Goal: Information Seeking & Learning: Learn about a topic

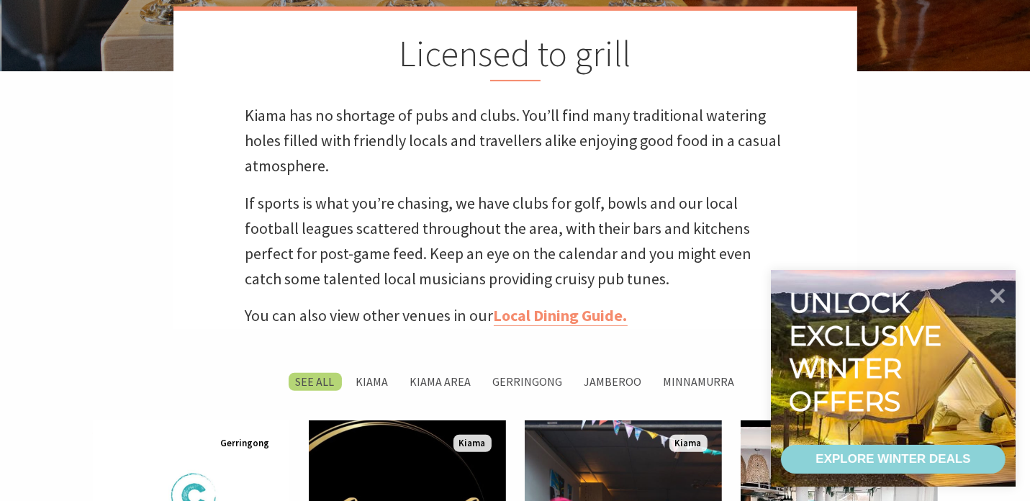
scroll to position [216, 0]
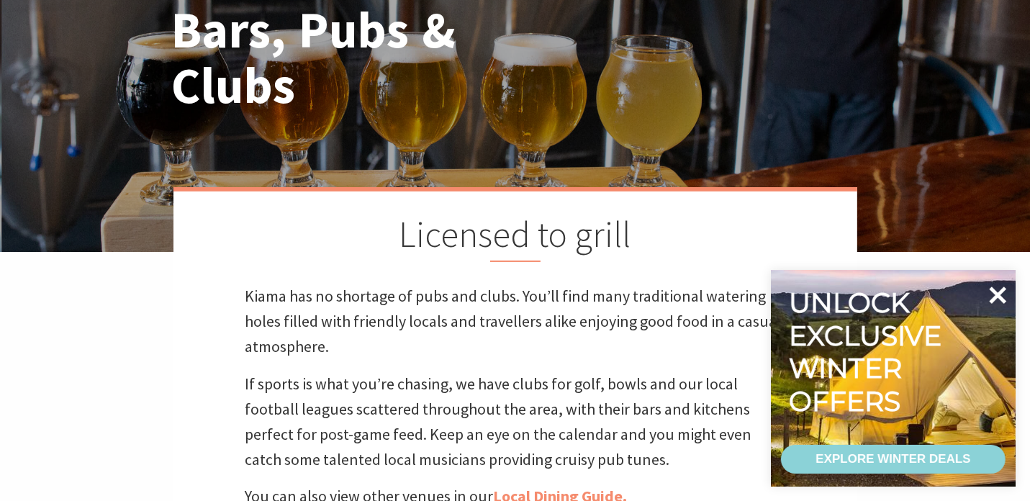
drag, startPoint x: 1003, startPoint y: 292, endPoint x: 983, endPoint y: 300, distance: 21.7
click at [1002, 292] on icon at bounding box center [997, 295] width 35 height 35
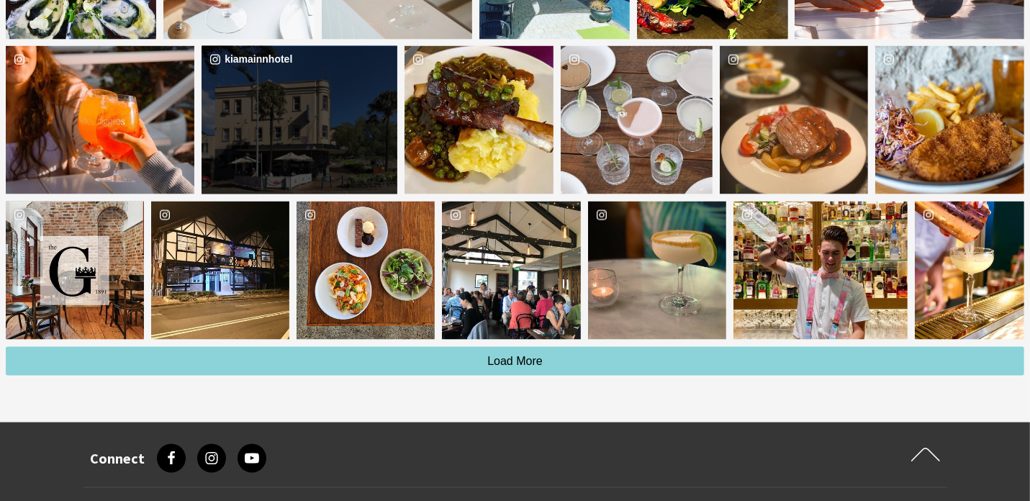
scroll to position [1656, 0]
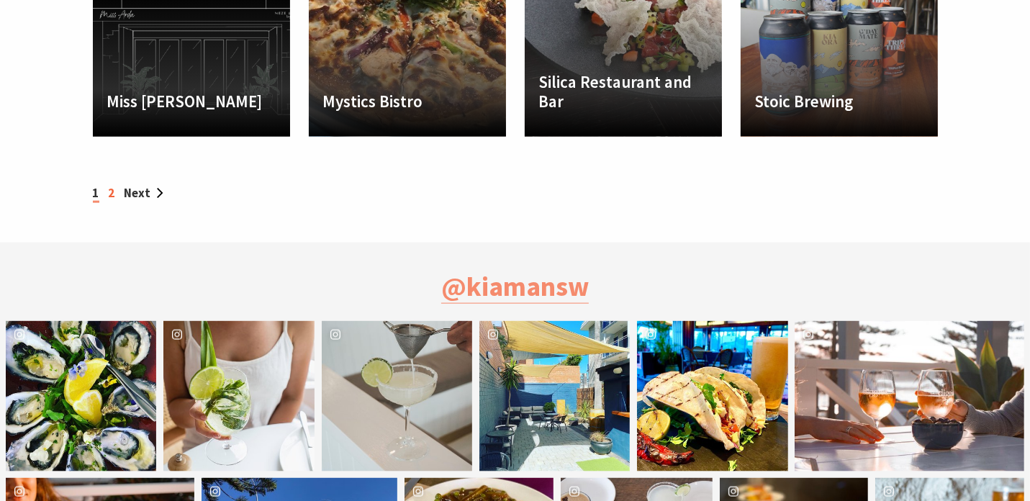
click at [110, 193] on link "2" at bounding box center [112, 193] width 6 height 16
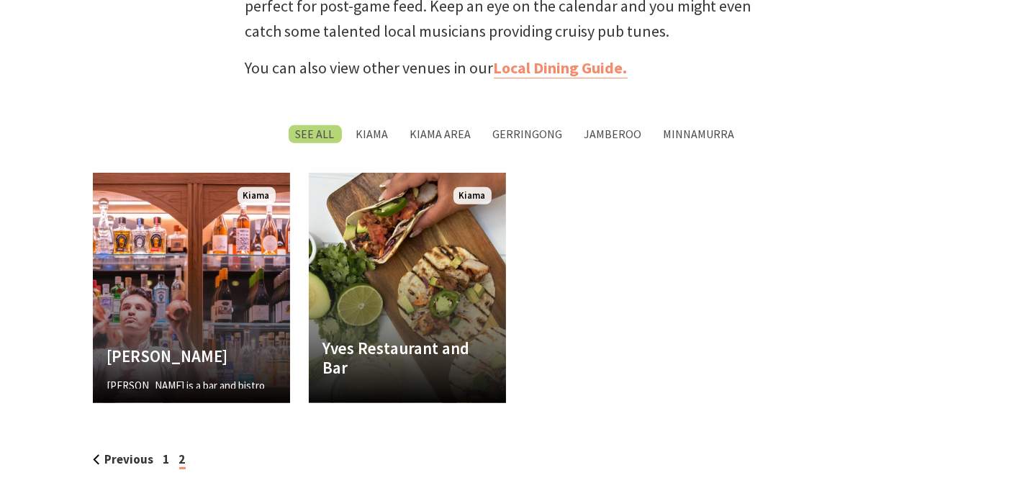
scroll to position [648, 0]
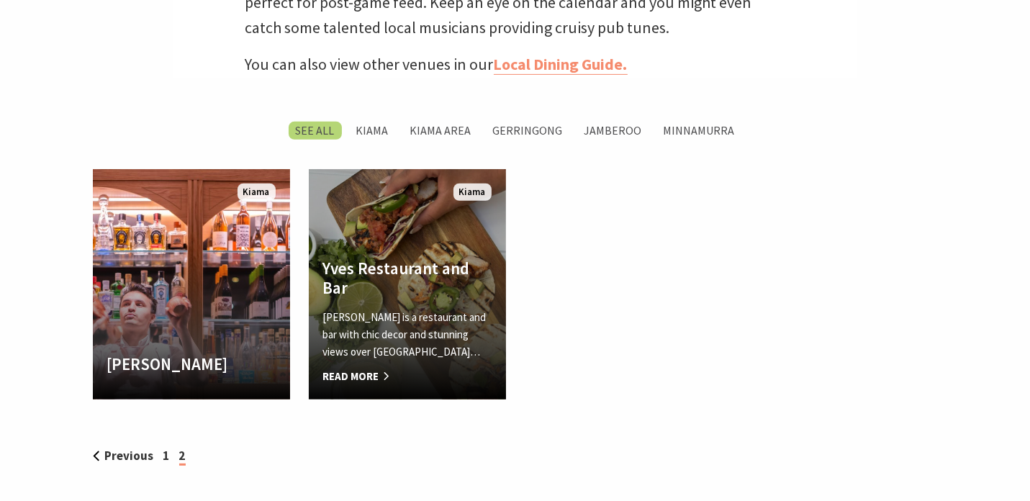
click at [405, 306] on div "Yves Restaurant and Bar Yves is a restaurant and bar with chic decor and stunni…" at bounding box center [407, 321] width 197 height 127
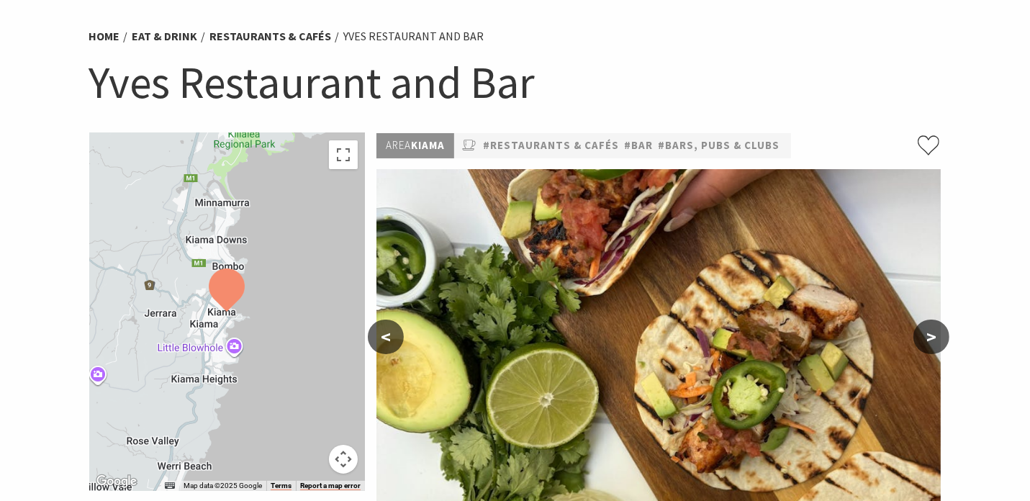
scroll to position [288, 0]
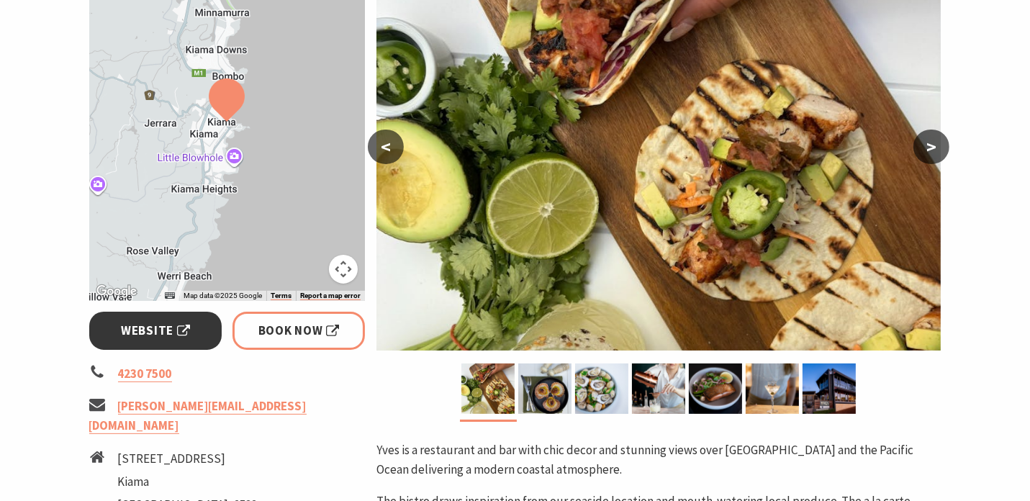
click at [161, 336] on span "Website" at bounding box center [155, 330] width 69 height 19
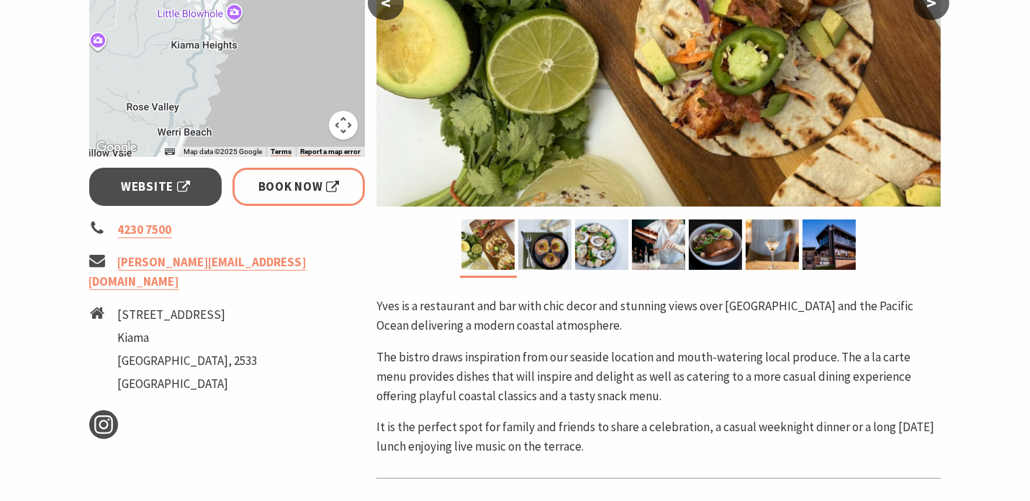
scroll to position [0, 0]
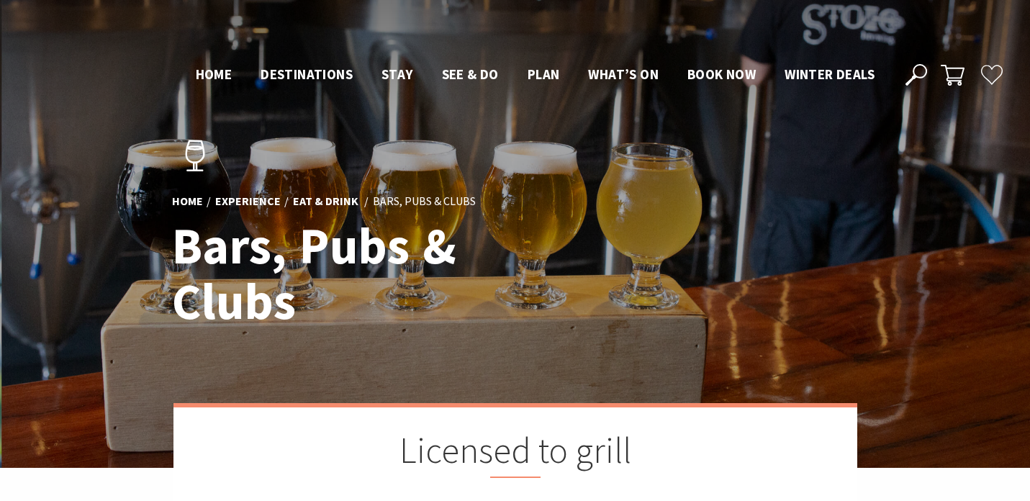
scroll to position [645, 0]
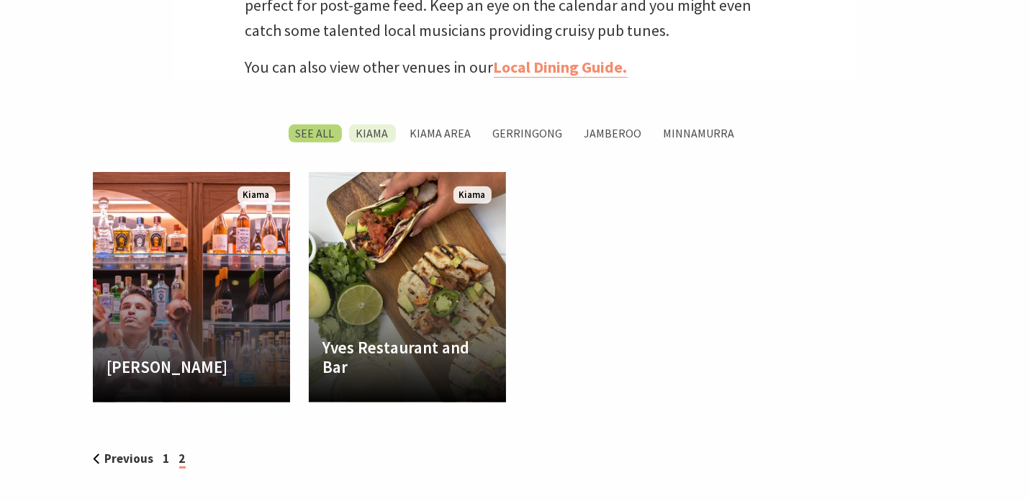
click at [370, 129] on label "Kiama" at bounding box center [372, 134] width 47 height 18
click at [0, 0] on input "Kiama" at bounding box center [0, 0] width 0 height 0
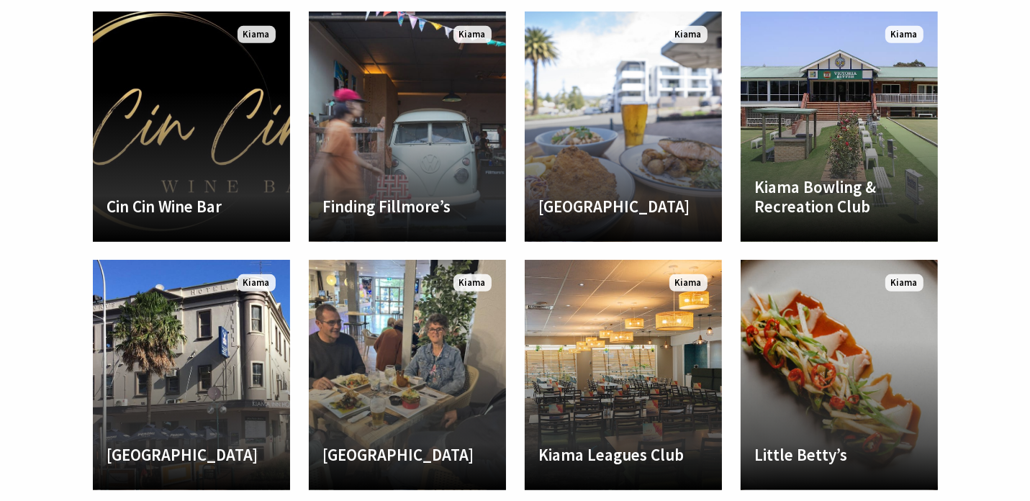
scroll to position [840, 0]
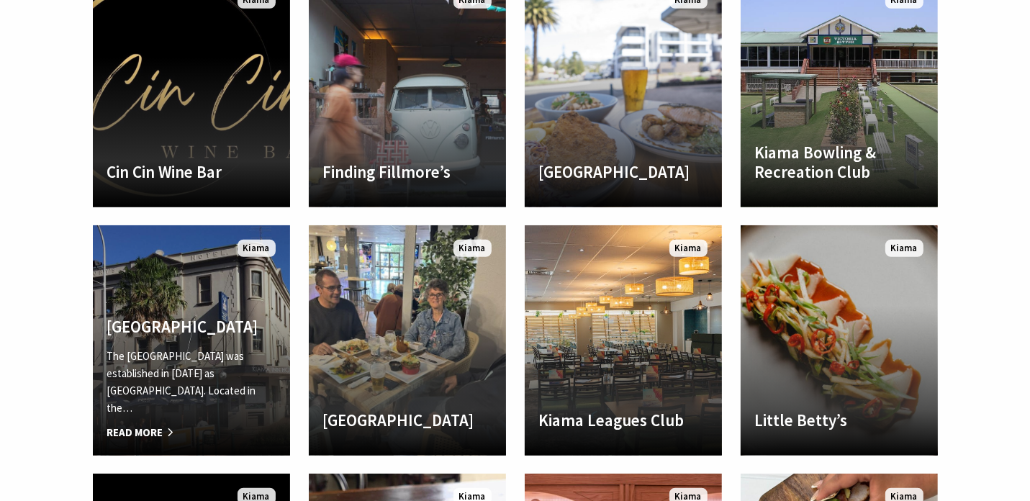
click at [180, 337] on h4 "[GEOGRAPHIC_DATA]" at bounding box center [191, 327] width 168 height 20
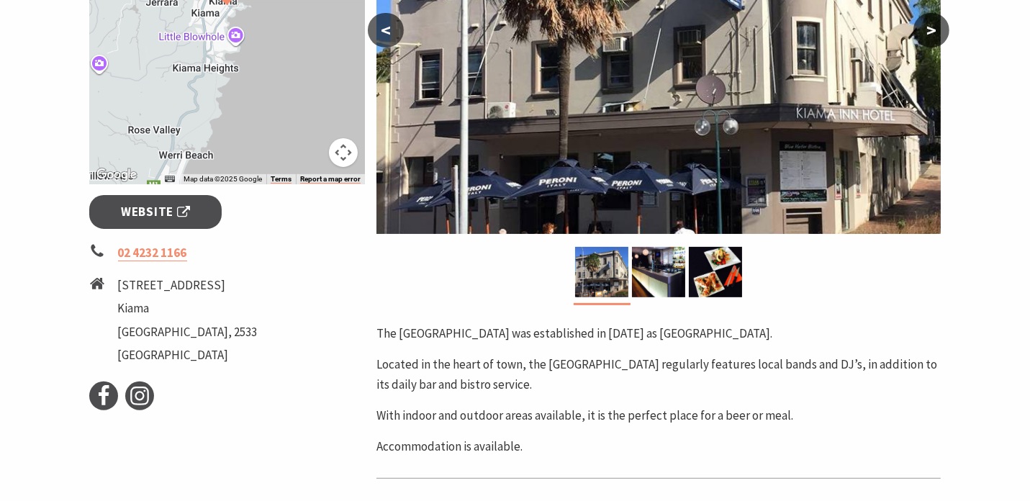
scroll to position [432, 0]
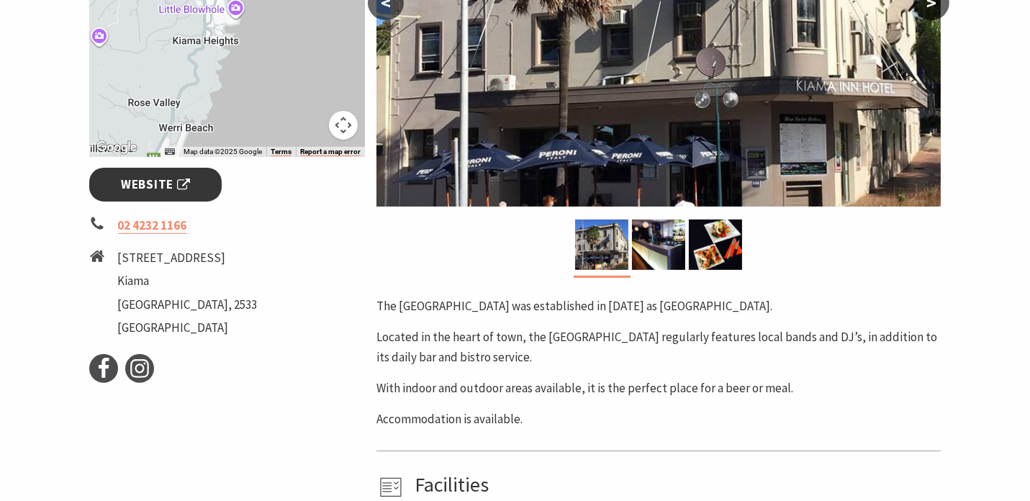
click at [150, 189] on span "Website" at bounding box center [155, 184] width 69 height 19
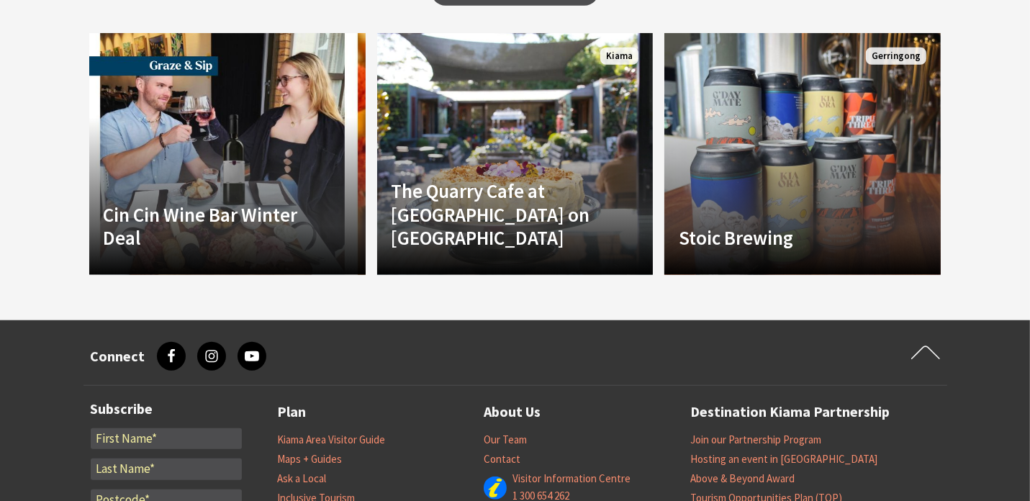
scroll to position [1152, 0]
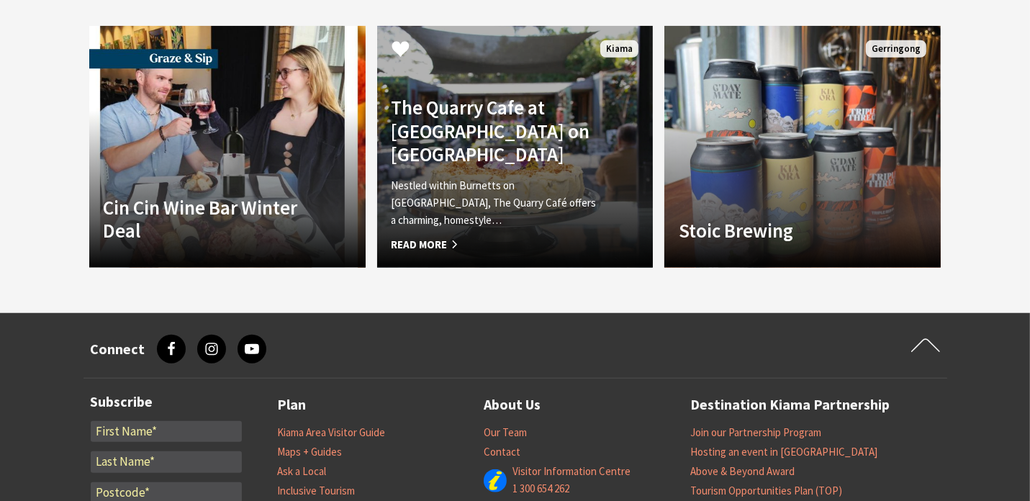
click at [437, 139] on h4 "The Quarry Cafe at Burnetts on Barney Garden Centre" at bounding box center [495, 131] width 206 height 70
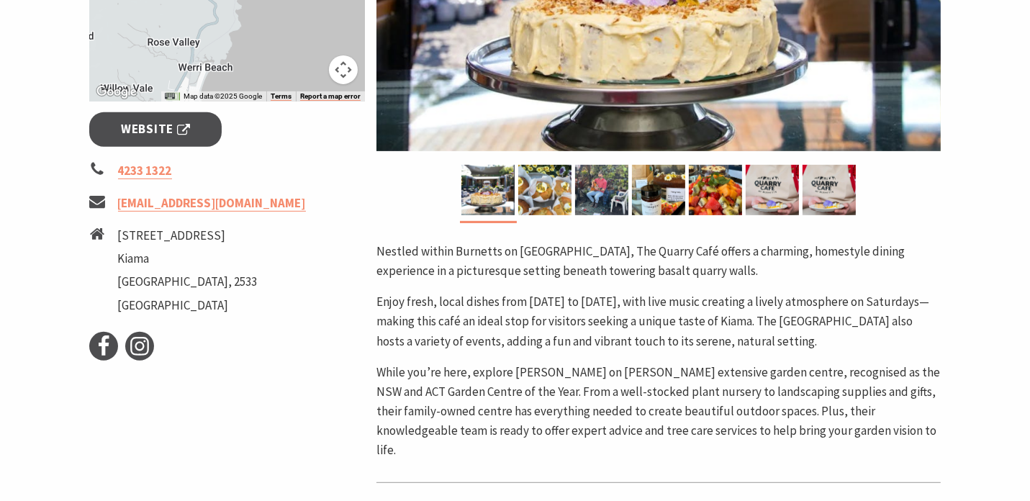
scroll to position [576, 0]
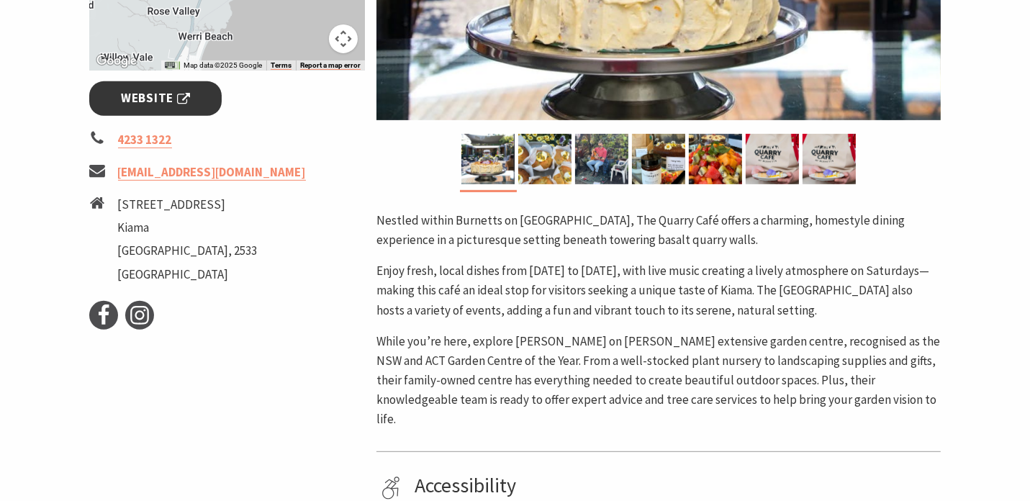
click at [159, 104] on span "Website" at bounding box center [155, 98] width 69 height 19
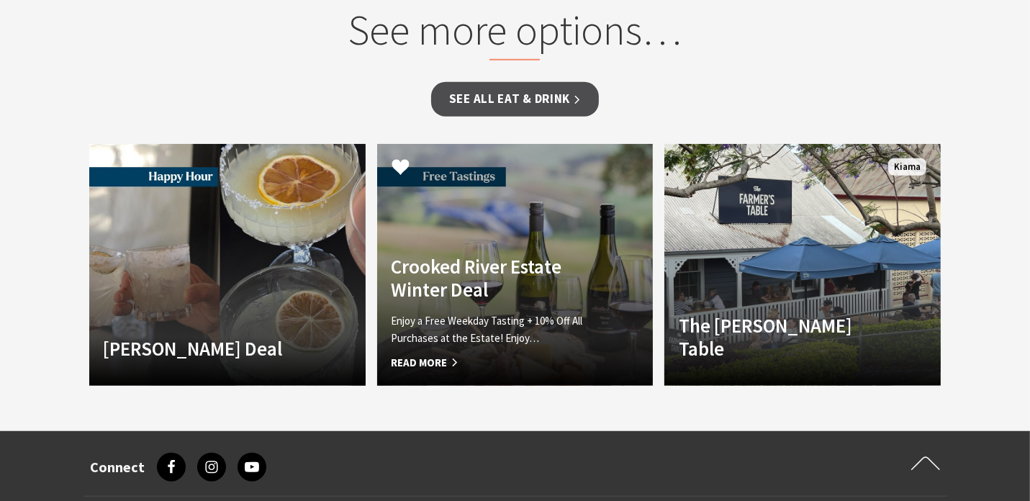
scroll to position [1008, 0]
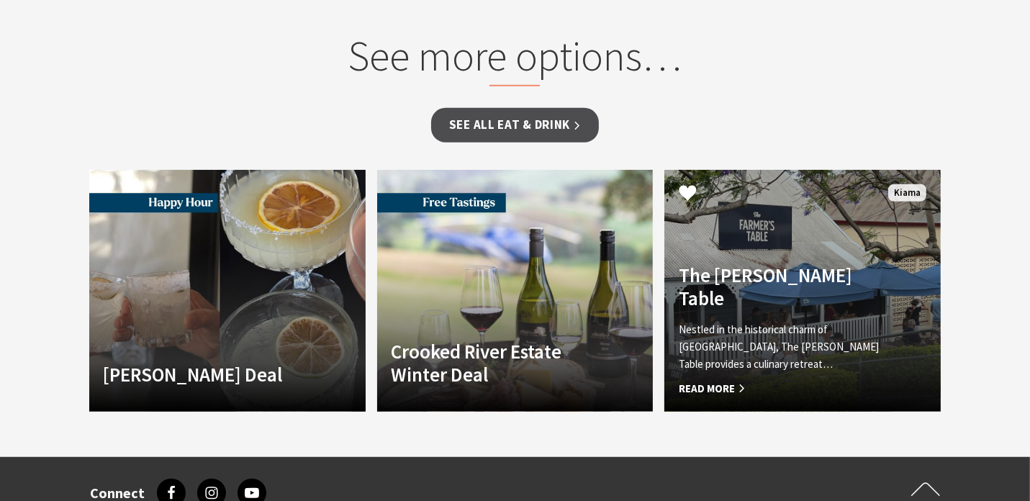
click at [742, 310] on h4 "The [PERSON_NAME] Table" at bounding box center [782, 286] width 206 height 47
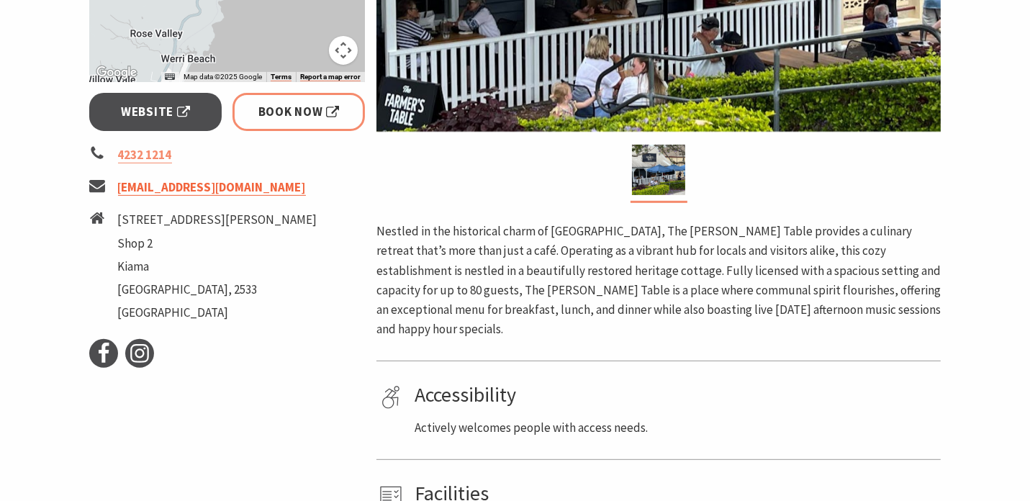
scroll to position [504, 0]
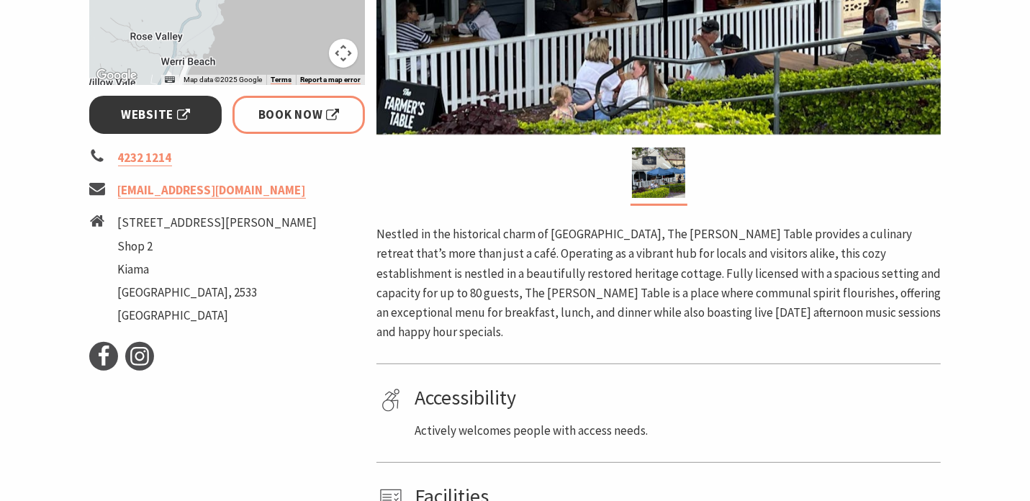
click at [148, 119] on span "Website" at bounding box center [155, 114] width 69 height 19
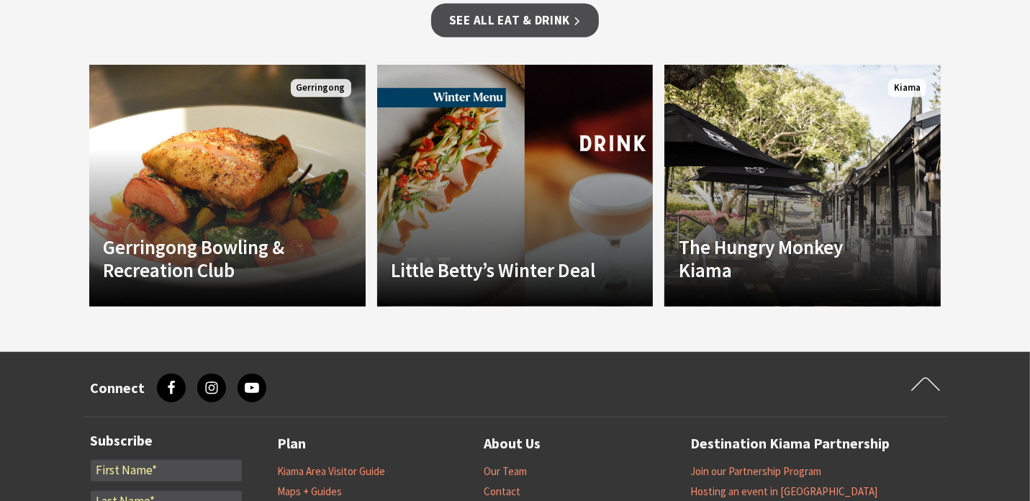
scroll to position [1296, 0]
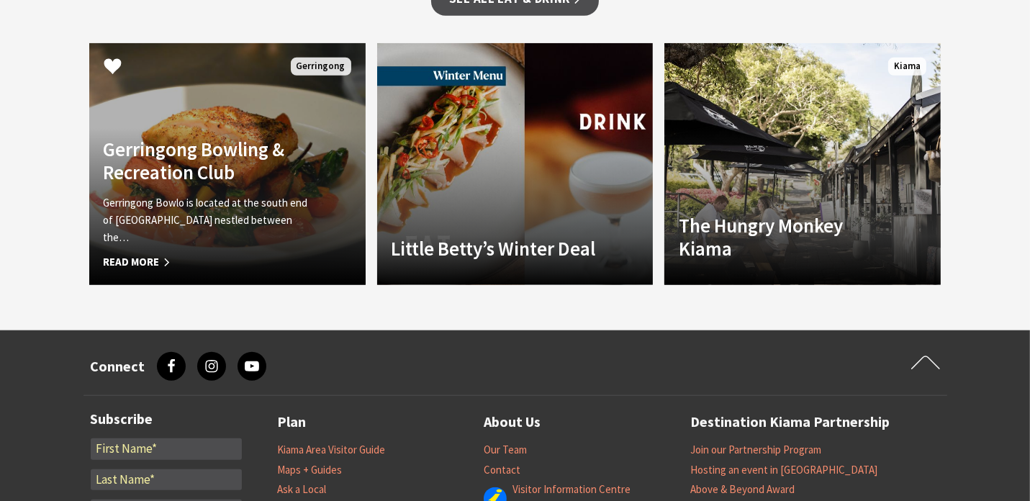
click at [207, 146] on h4 "Gerringong Bowling & Recreation Club" at bounding box center [207, 160] width 206 height 47
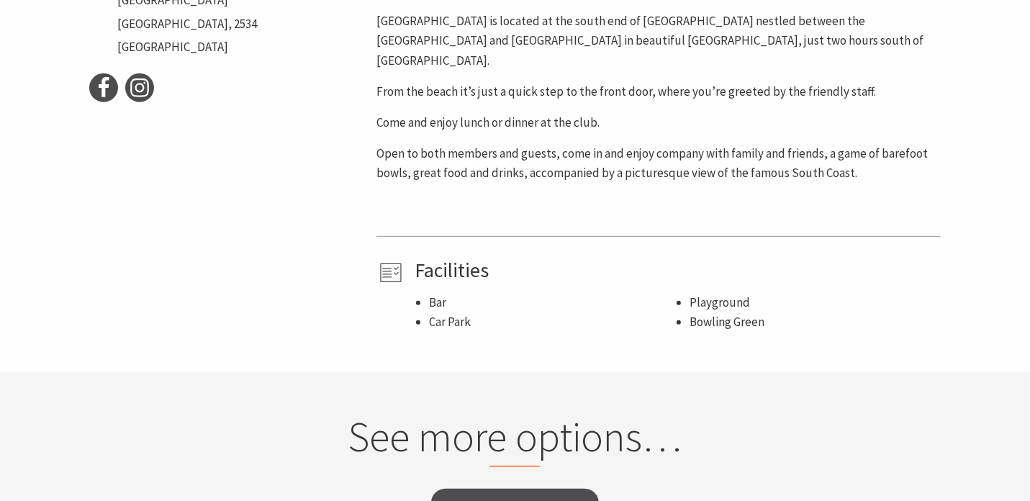
scroll to position [504, 0]
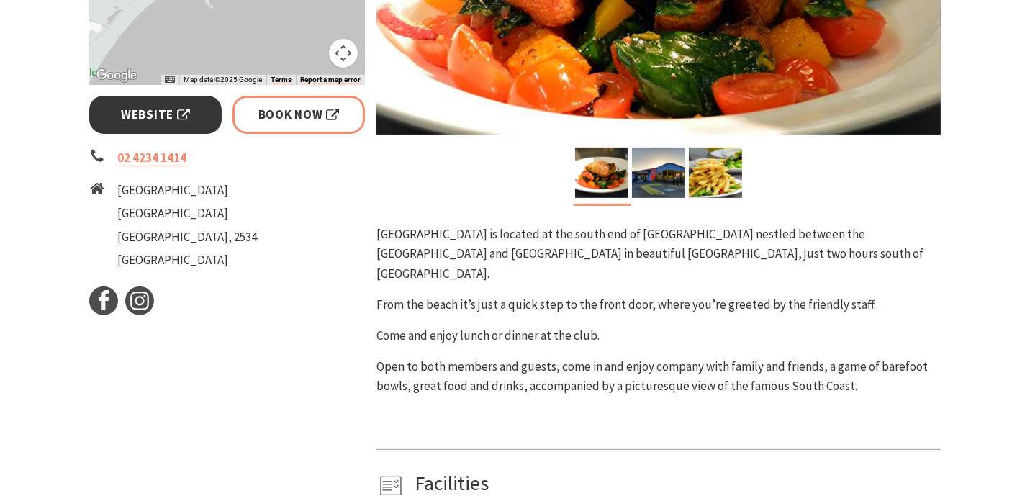
click at [140, 114] on span "Website" at bounding box center [155, 114] width 69 height 19
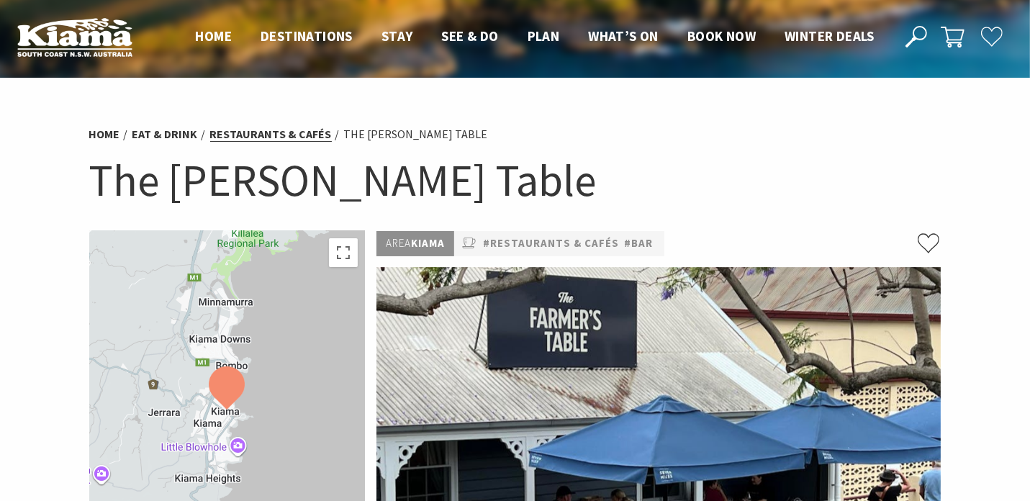
click at [271, 131] on link "Restaurants & Cafés" at bounding box center [271, 134] width 122 height 15
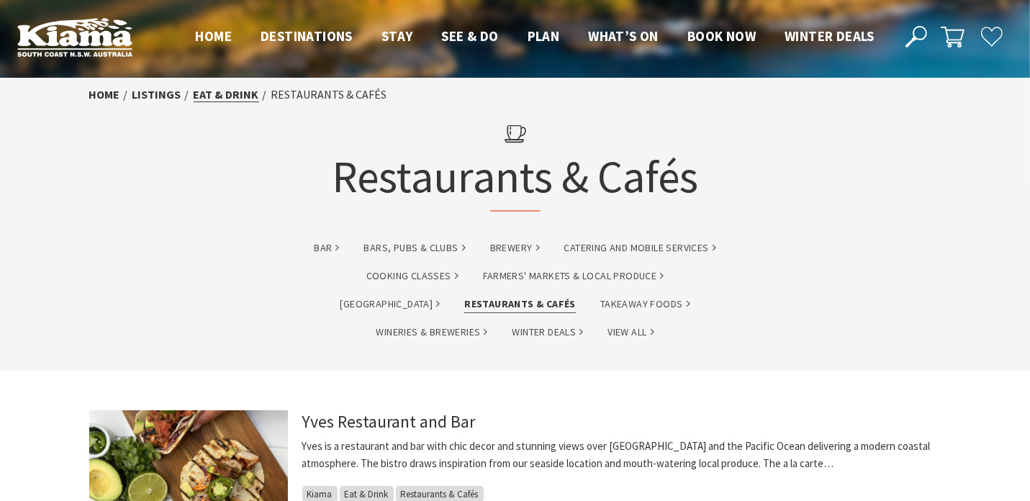
click at [236, 93] on link "Eat & Drink" at bounding box center [227, 94] width 66 height 15
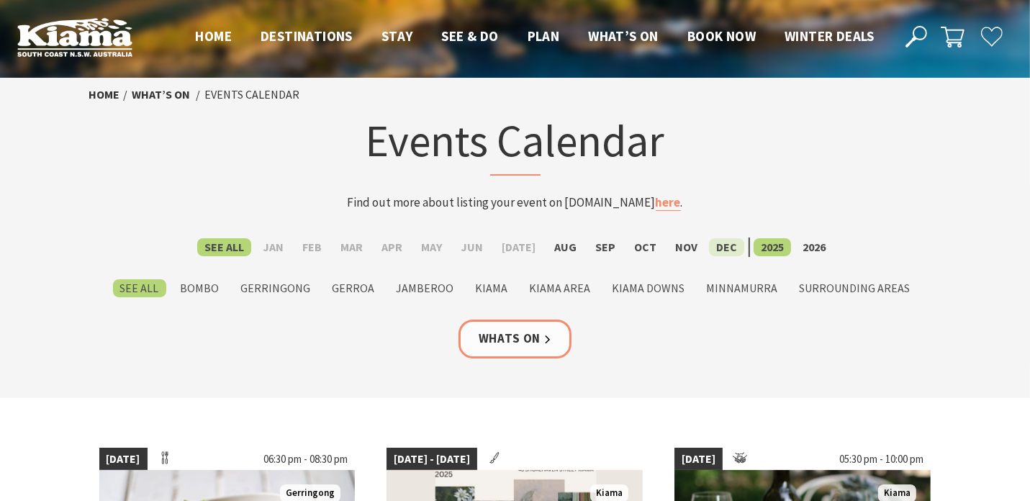
click at [720, 244] on label "Dec" at bounding box center [726, 247] width 35 height 18
click at [0, 0] on input "Dec" at bounding box center [0, 0] width 0 height 0
click at [756, 246] on label "2025" at bounding box center [772, 247] width 37 height 18
click at [0, 0] on input "2025" at bounding box center [0, 0] width 0 height 0
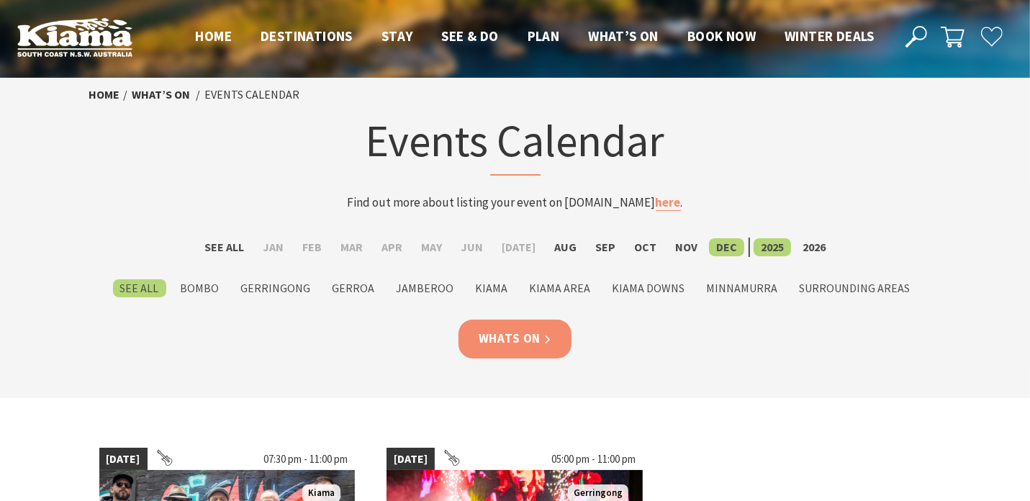
click at [520, 342] on link "Whats On" at bounding box center [516, 339] width 114 height 38
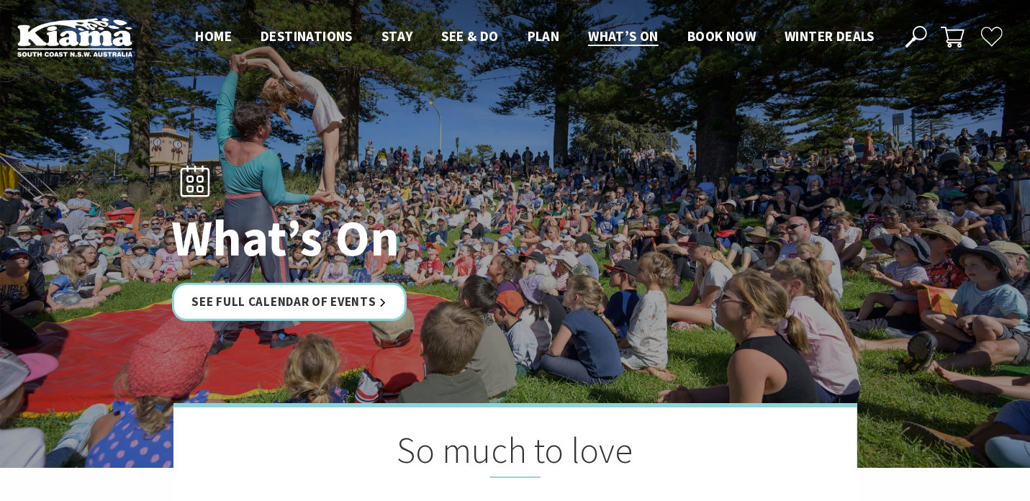
click at [919, 34] on icon at bounding box center [917, 37] width 22 height 22
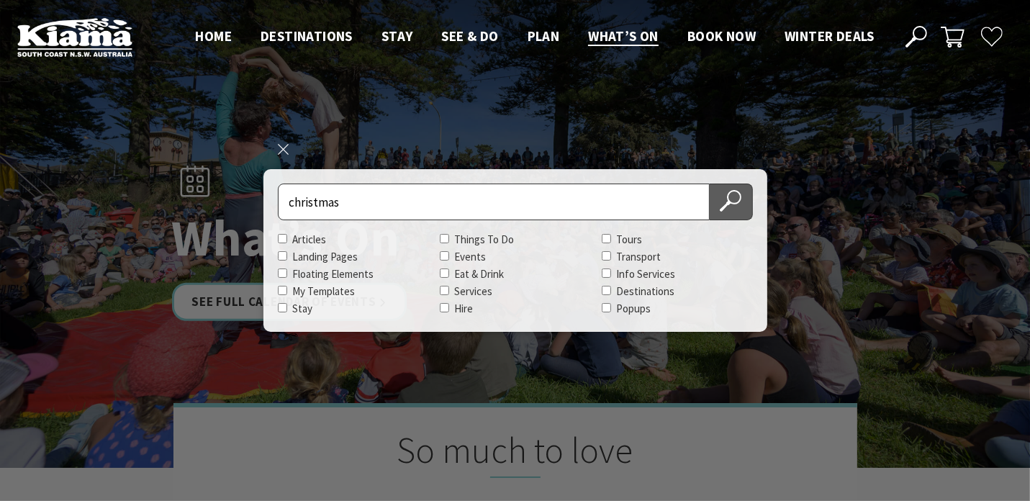
type input "christmas"
click at [728, 192] on icon at bounding box center [731, 201] width 22 height 22
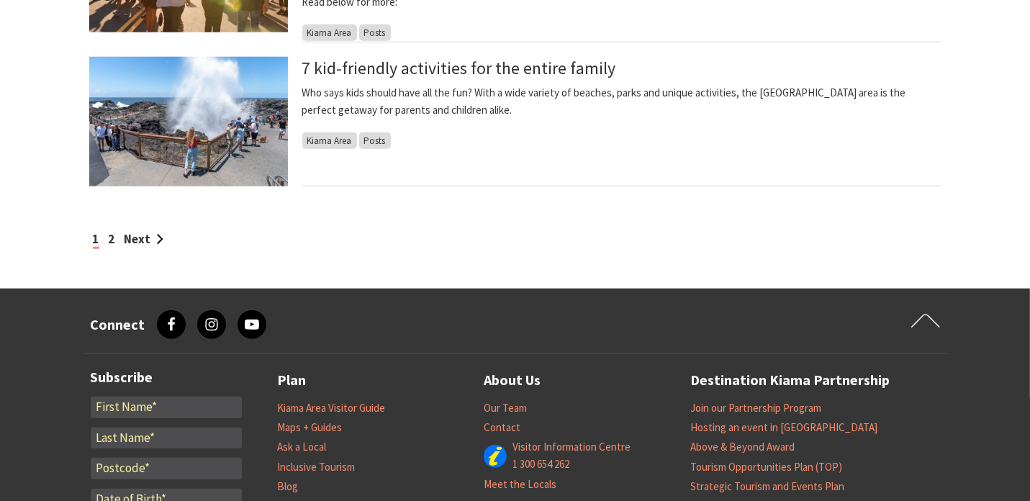
scroll to position [1440, 0]
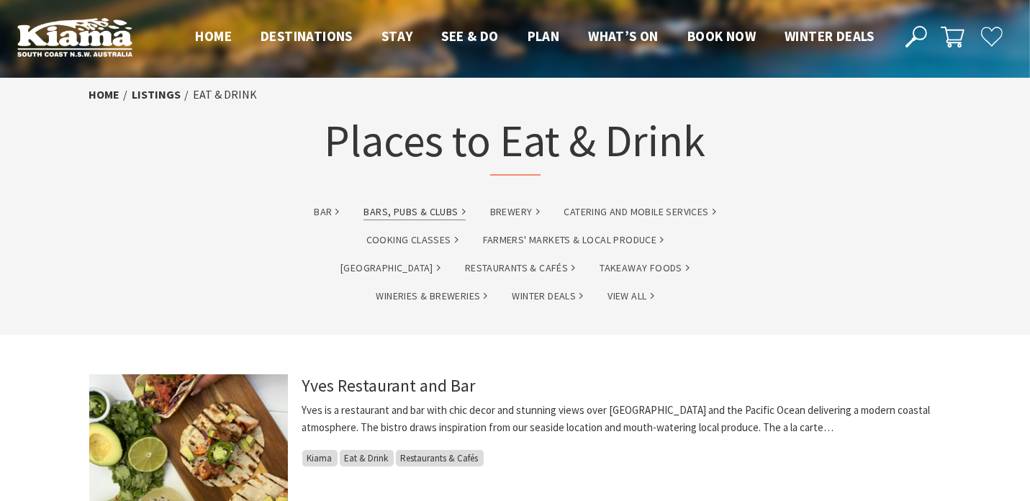
click at [445, 209] on link "Bars, Pubs & Clubs" at bounding box center [414, 212] width 101 height 17
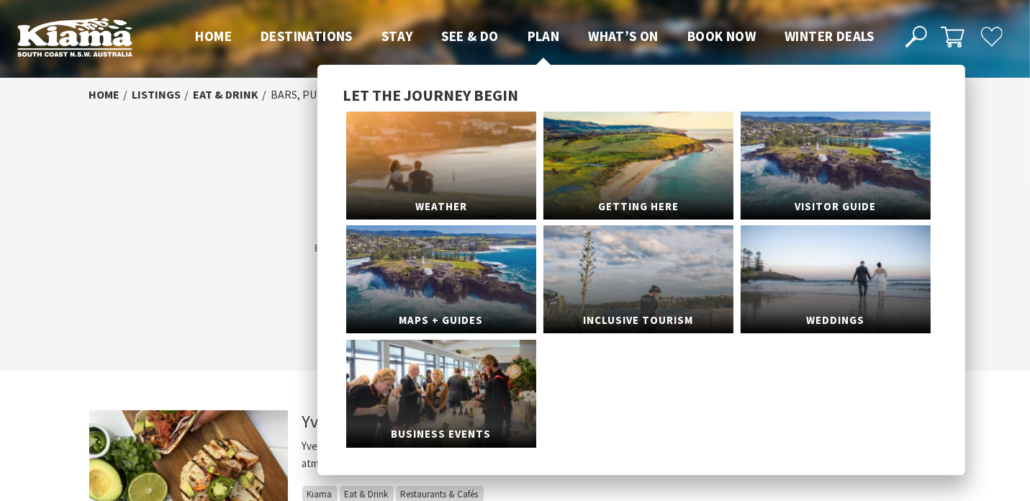
click at [536, 32] on span "Plan" at bounding box center [544, 35] width 32 height 17
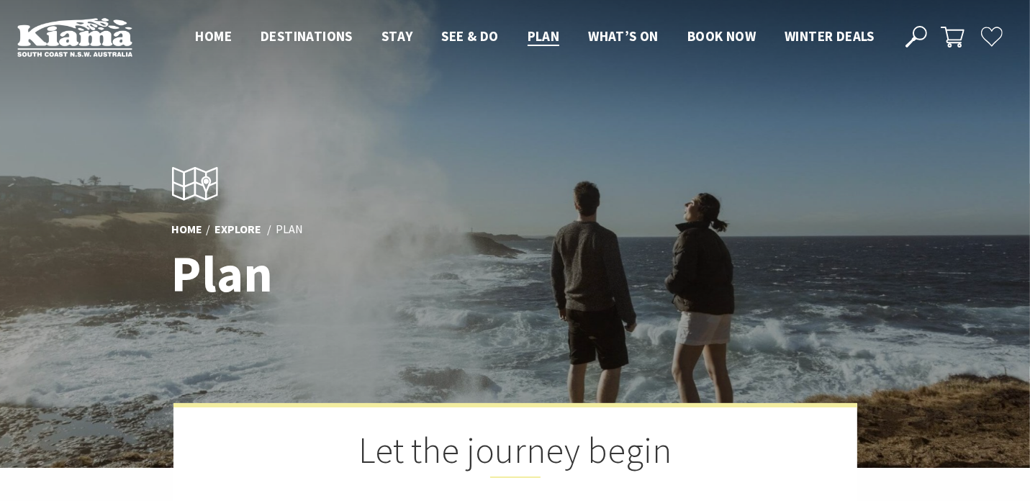
click at [155, 127] on div "Home Explore Plan Plan Let the journey begin We’ve got you covered for the esse…" at bounding box center [515, 333] width 1030 height 666
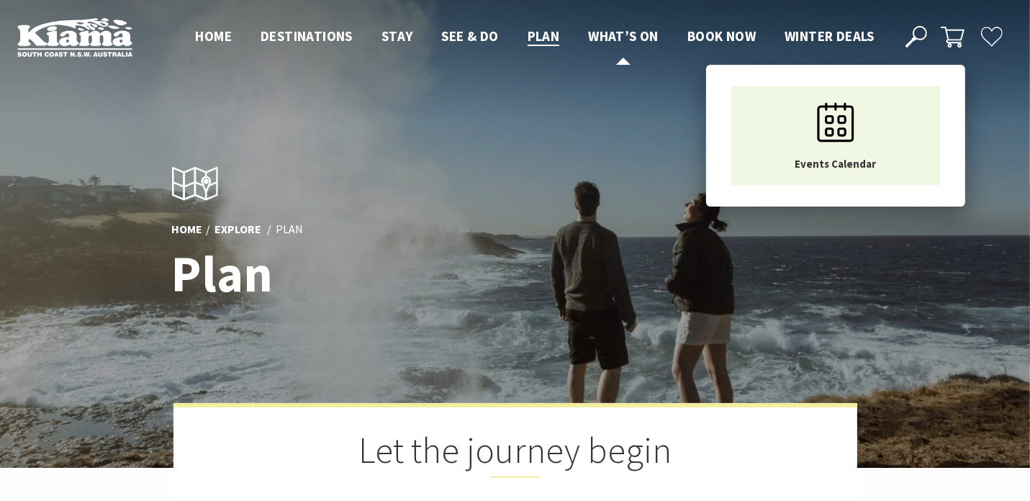
click at [623, 32] on span "What’s On" at bounding box center [623, 35] width 71 height 17
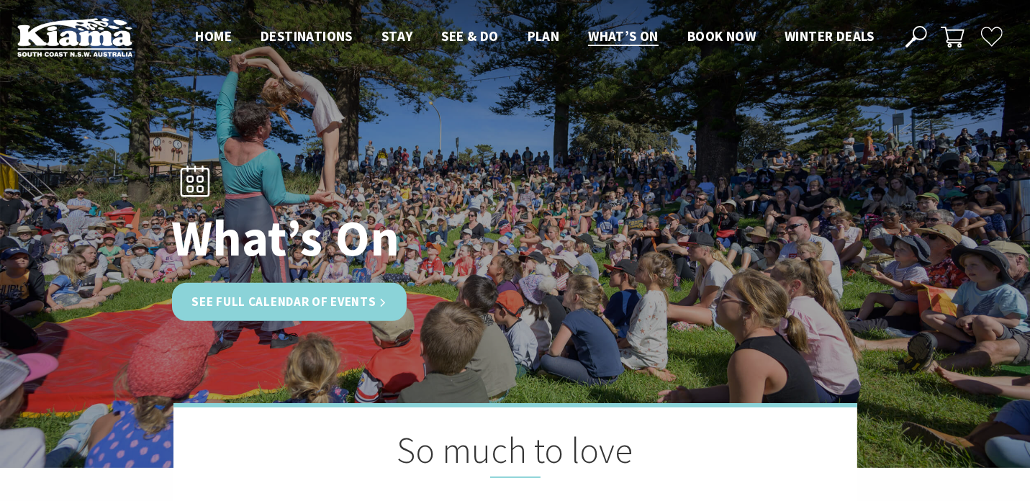
click at [291, 303] on link "See Full Calendar of Events" at bounding box center [289, 302] width 235 height 38
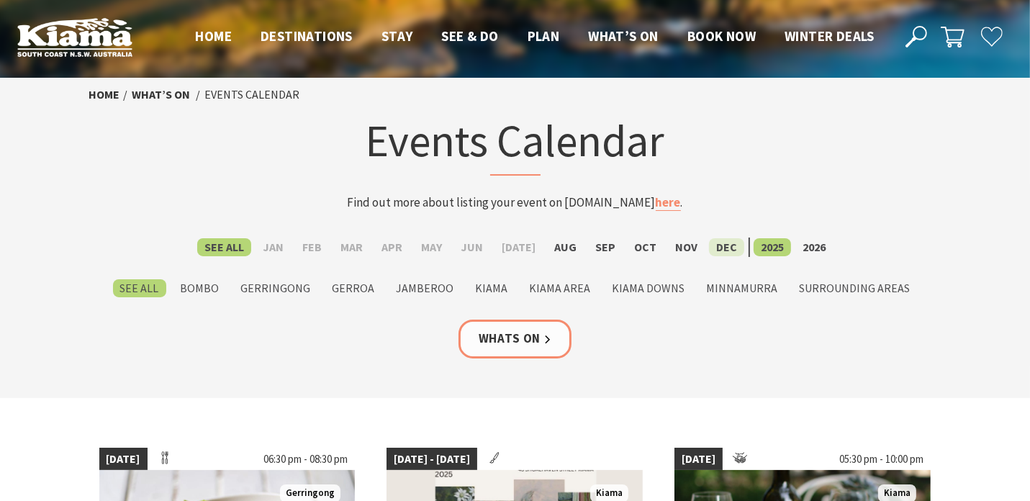
click at [713, 246] on label "Dec" at bounding box center [726, 247] width 35 height 18
click at [0, 0] on input "Dec" at bounding box center [0, 0] width 0 height 0
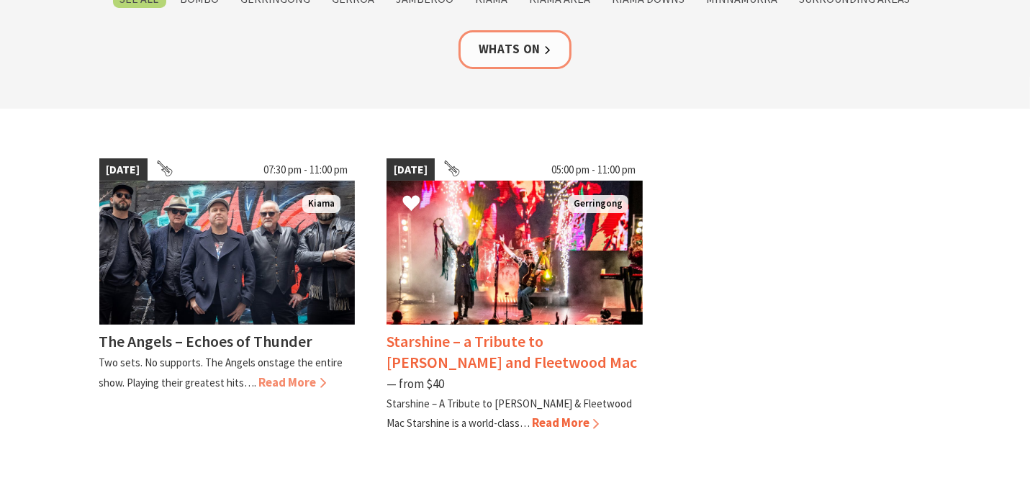
scroll to position [288, 0]
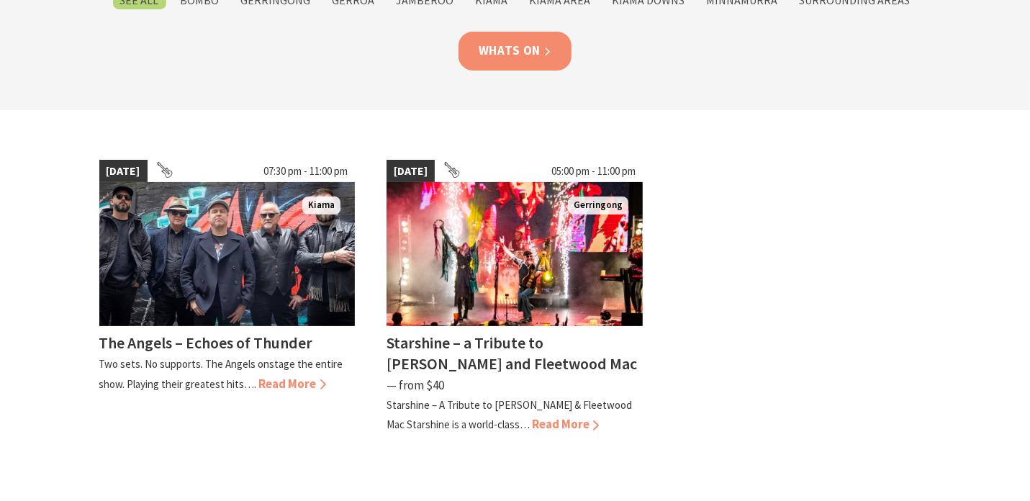
click at [523, 51] on link "Whats On" at bounding box center [516, 51] width 114 height 38
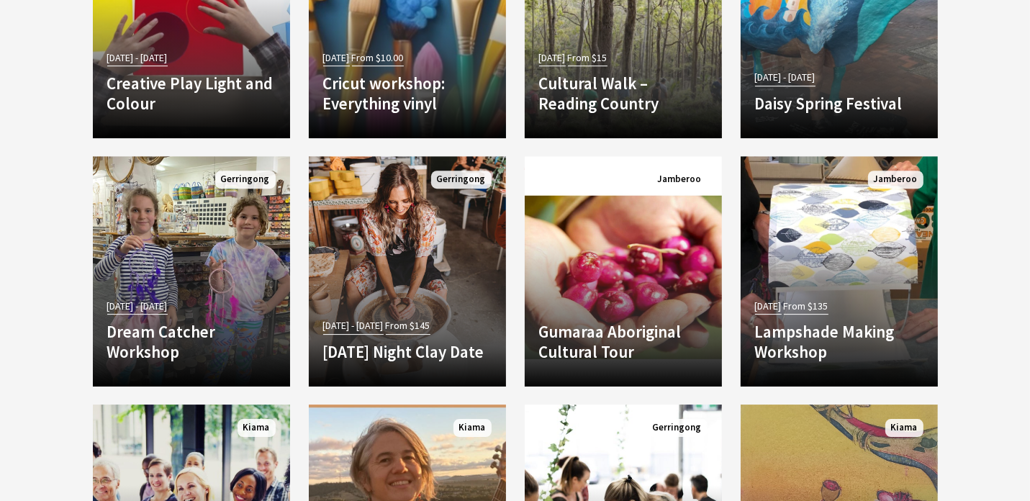
scroll to position [4823, 0]
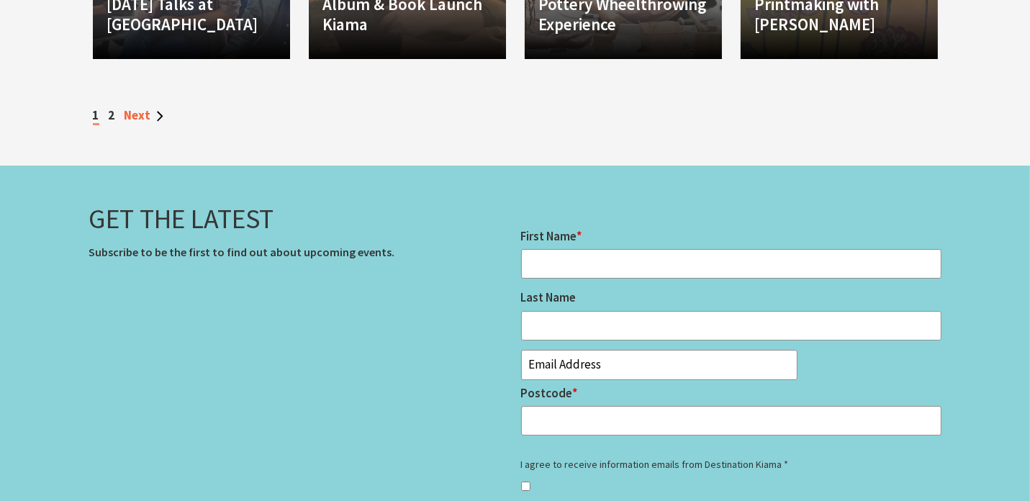
click at [137, 107] on link "Next" at bounding box center [144, 115] width 39 height 16
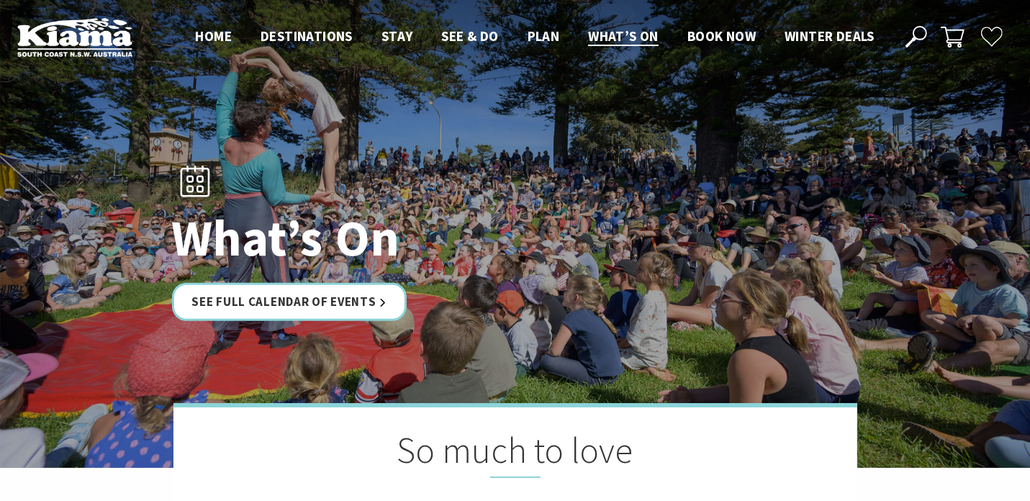
click at [914, 34] on icon at bounding box center [917, 37] width 22 height 22
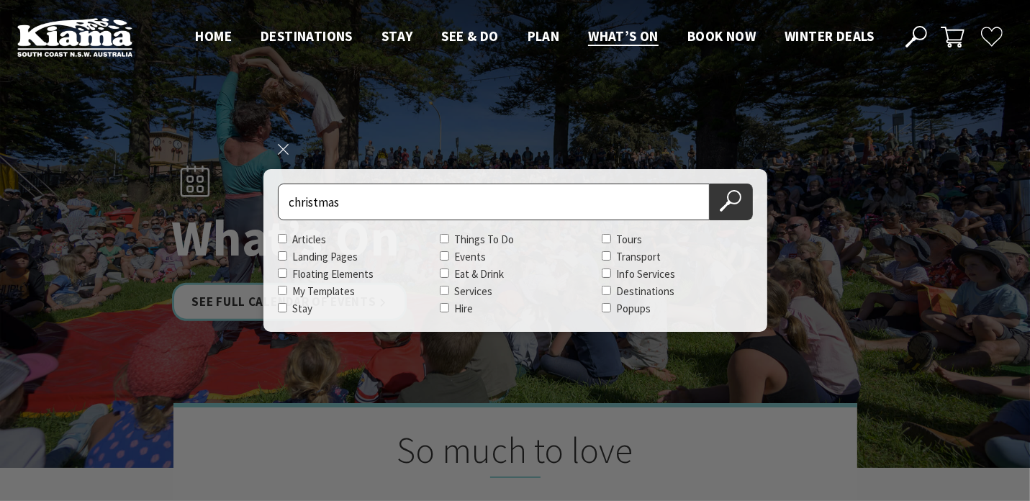
type input "christmas"
click at [710, 184] on button "Search Now" at bounding box center [731, 202] width 43 height 37
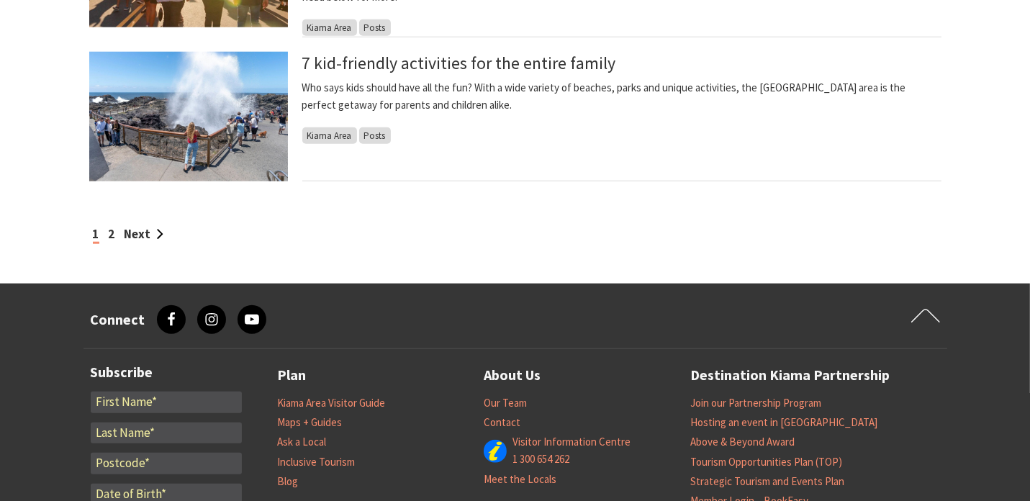
scroll to position [1440, 0]
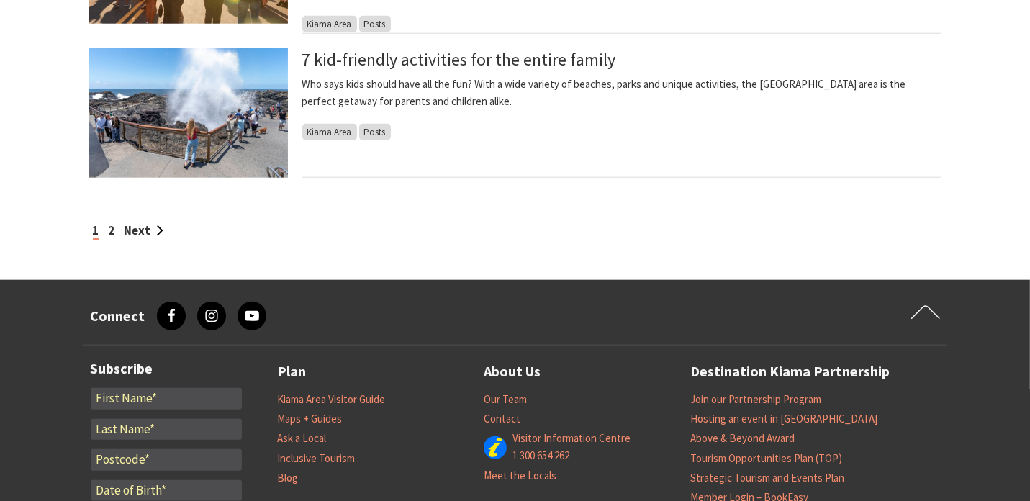
click at [107, 227] on div "1 2 Next" at bounding box center [515, 230] width 852 height 19
click at [113, 227] on link "2" at bounding box center [112, 230] width 6 height 16
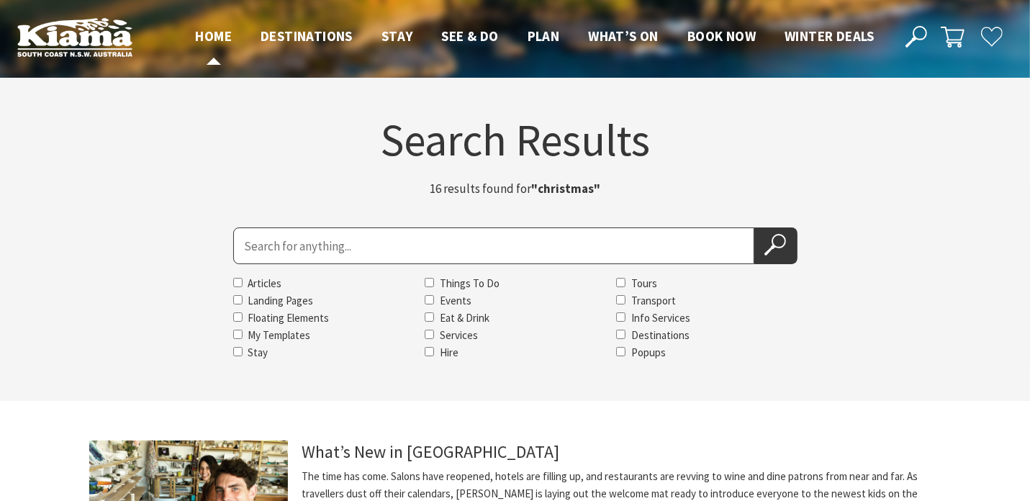
click at [203, 36] on span "Home" at bounding box center [214, 35] width 37 height 17
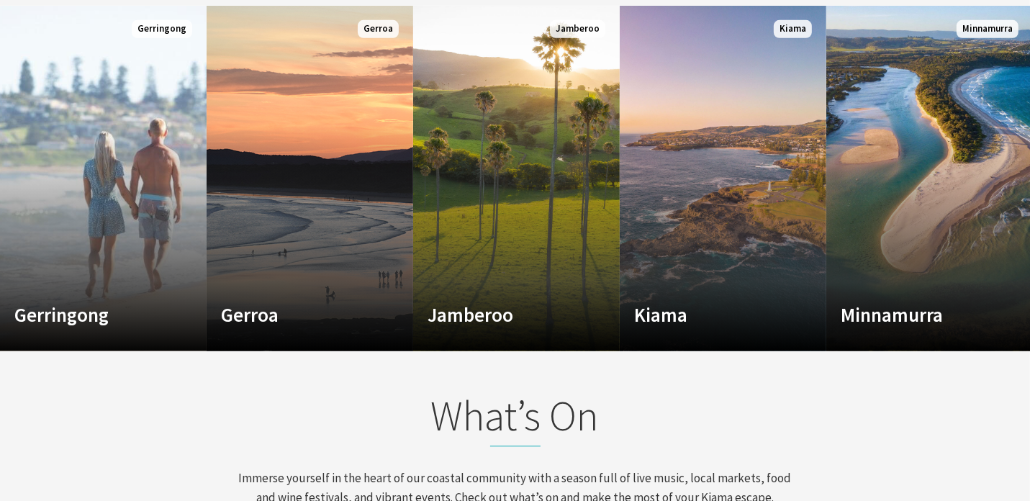
scroll to position [1008, 0]
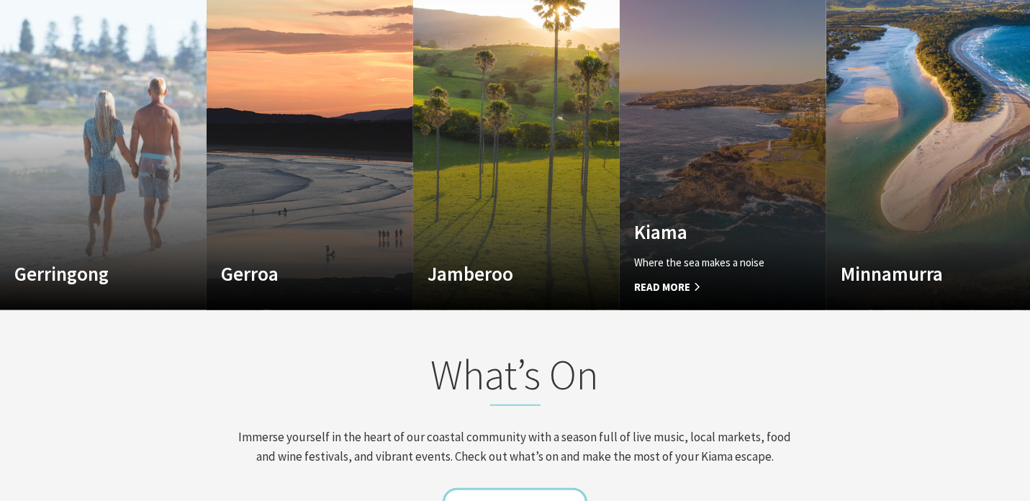
click at [681, 230] on h4 "Kiama" at bounding box center [707, 231] width 147 height 23
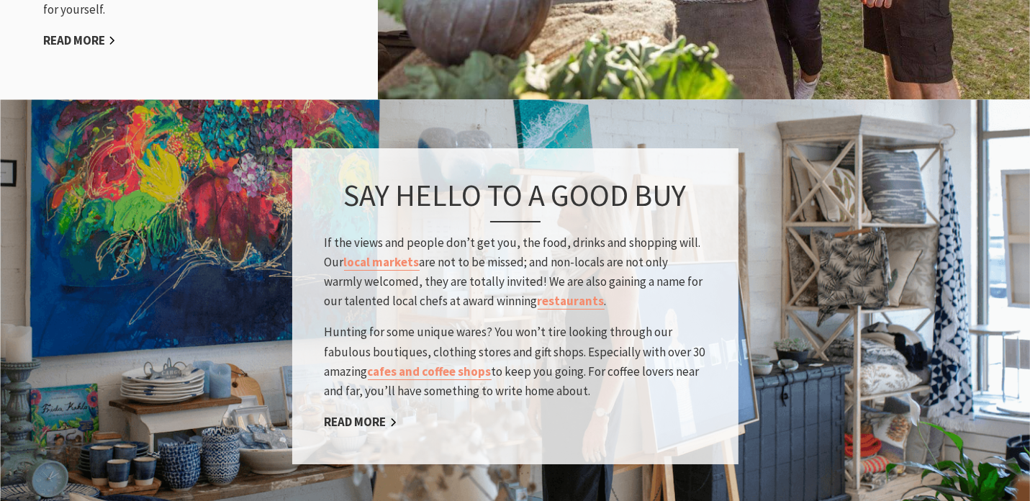
scroll to position [2447, 0]
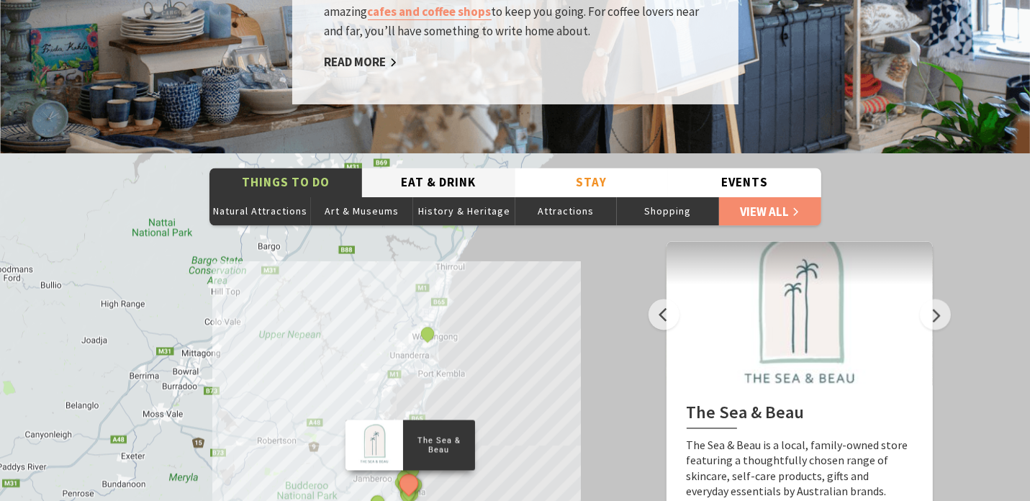
click at [457, 168] on button "Eat & Drink" at bounding box center [438, 183] width 153 height 30
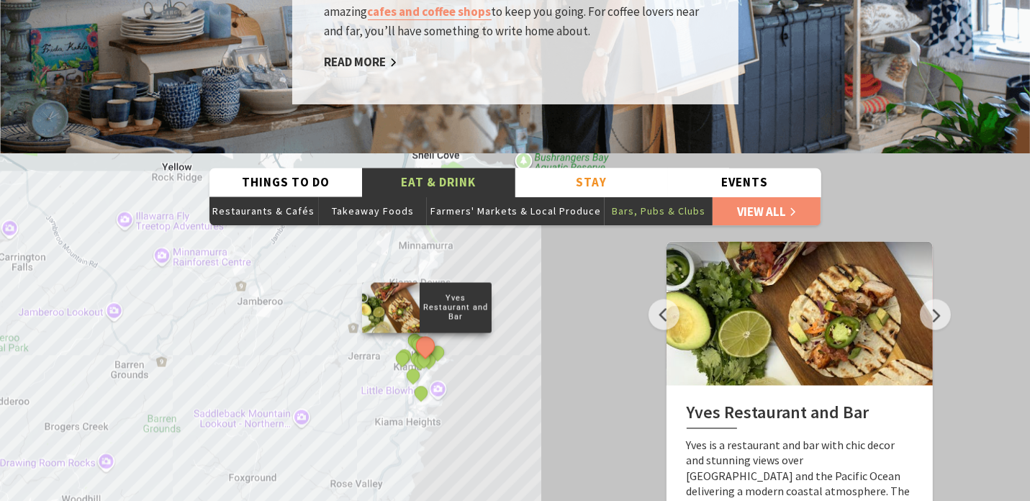
click at [643, 197] on button "Bars, Pubs & Clubs" at bounding box center [659, 211] width 108 height 29
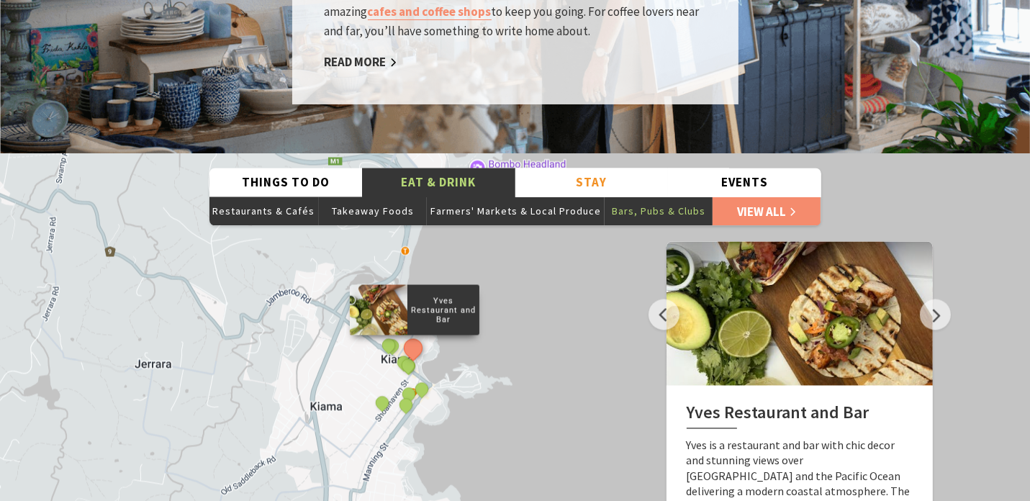
click at [667, 197] on button "Bars, Pubs & Clubs" at bounding box center [659, 211] width 108 height 29
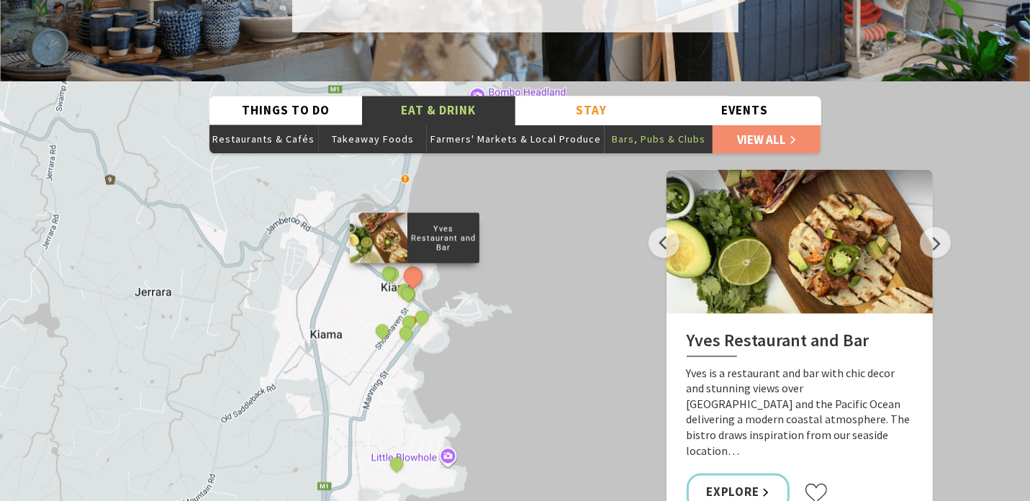
scroll to position [2519, 0]
click at [783, 125] on link "View All" at bounding box center [767, 139] width 108 height 29
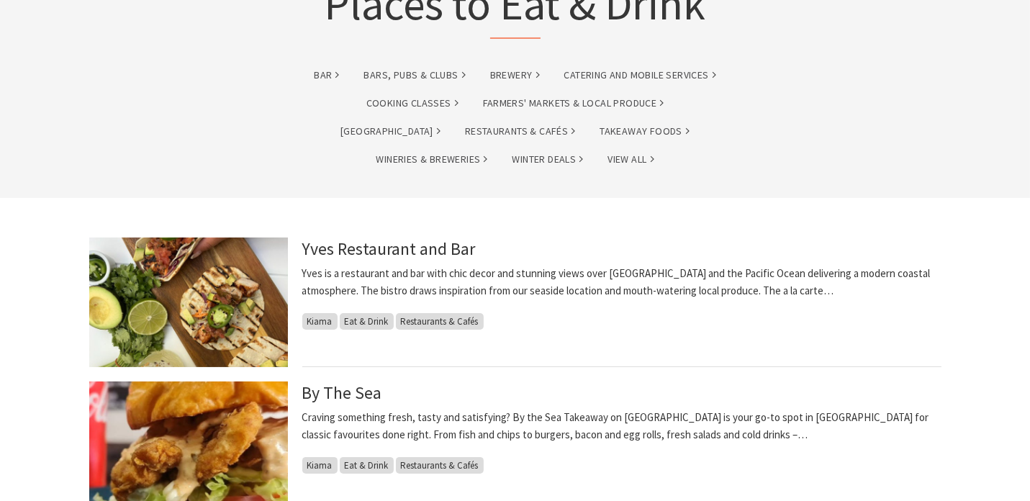
scroll to position [144, 0]
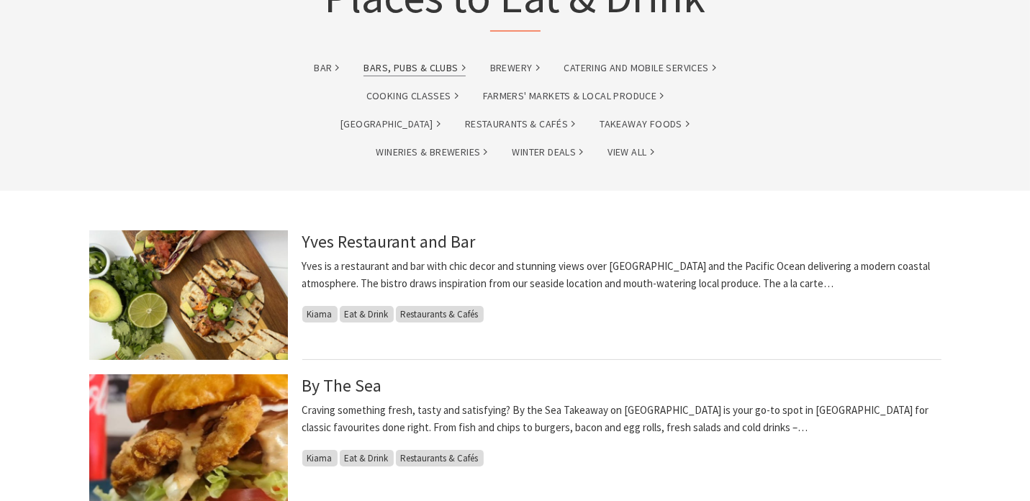
click at [418, 67] on link "Bars, Pubs & Clubs" at bounding box center [414, 68] width 101 height 17
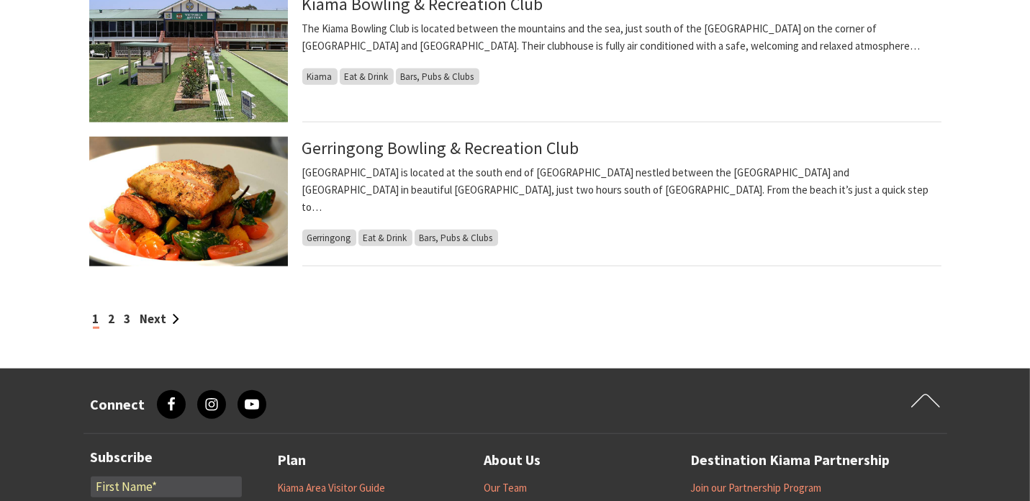
scroll to position [1296, 0]
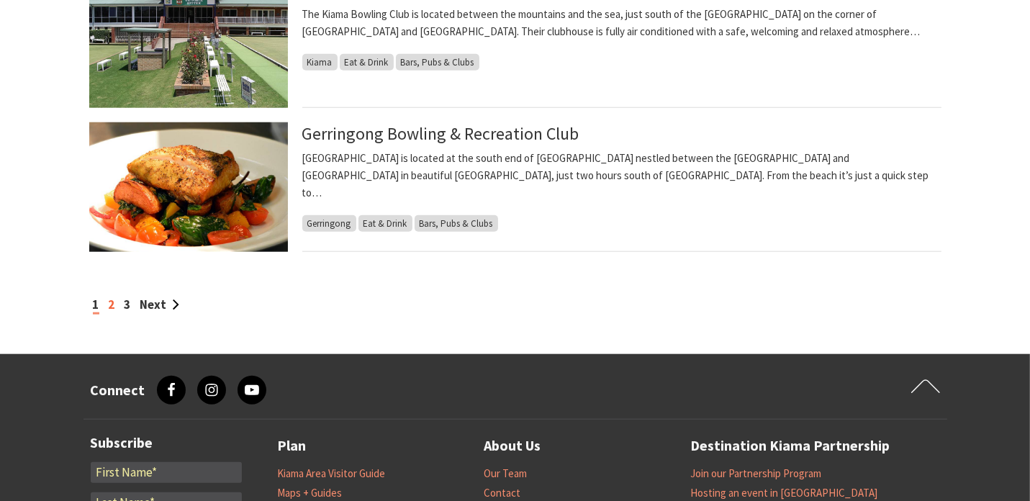
click at [110, 304] on link "2" at bounding box center [112, 305] width 6 height 16
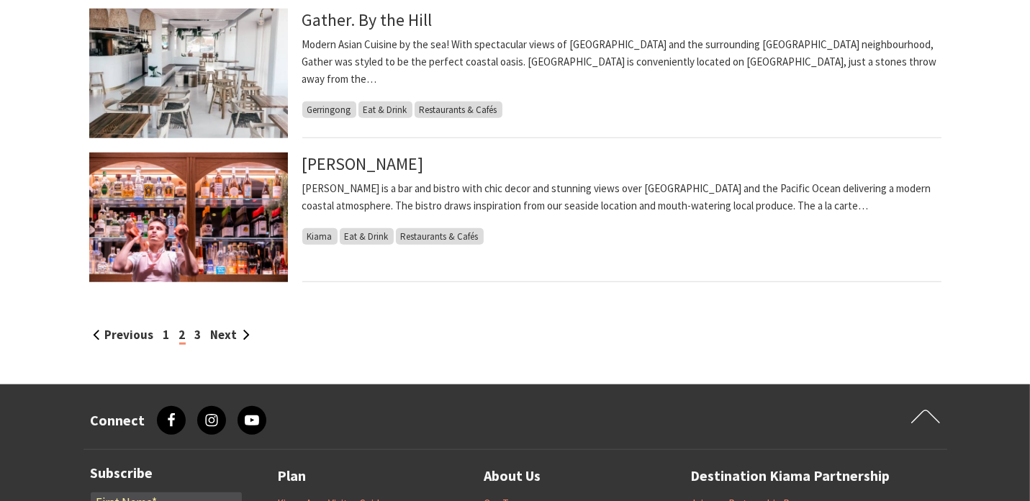
scroll to position [1368, 0]
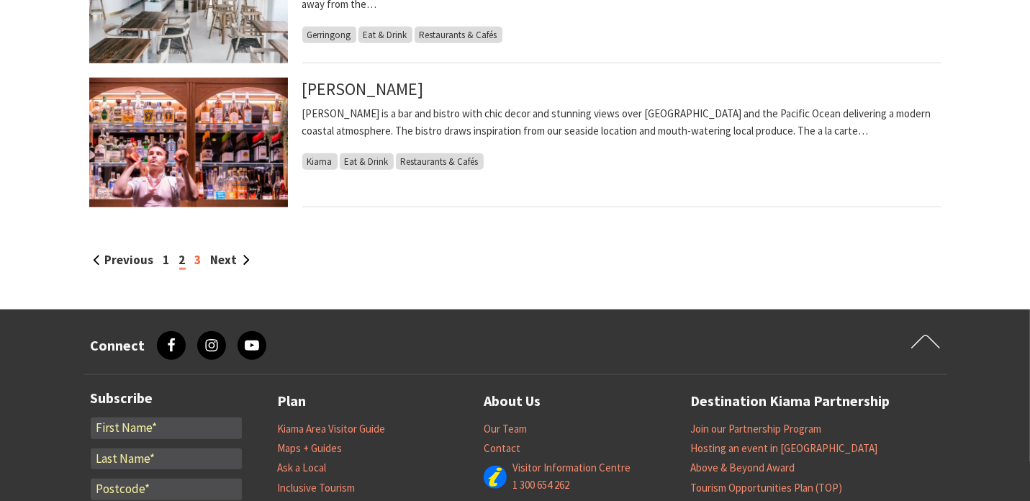
click at [196, 261] on link "3" at bounding box center [198, 260] width 6 height 16
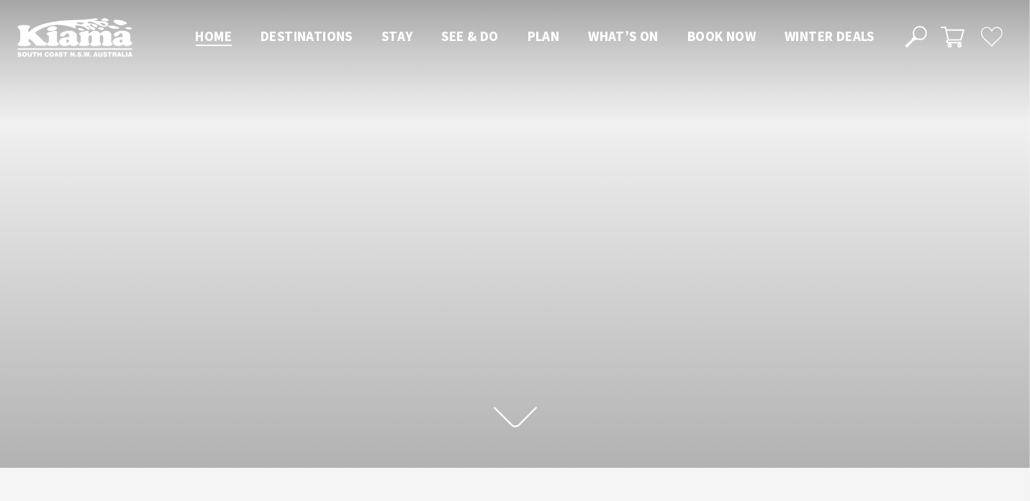
scroll to position [234, 1041]
click at [728, 35] on span "Book now" at bounding box center [721, 35] width 68 height 17
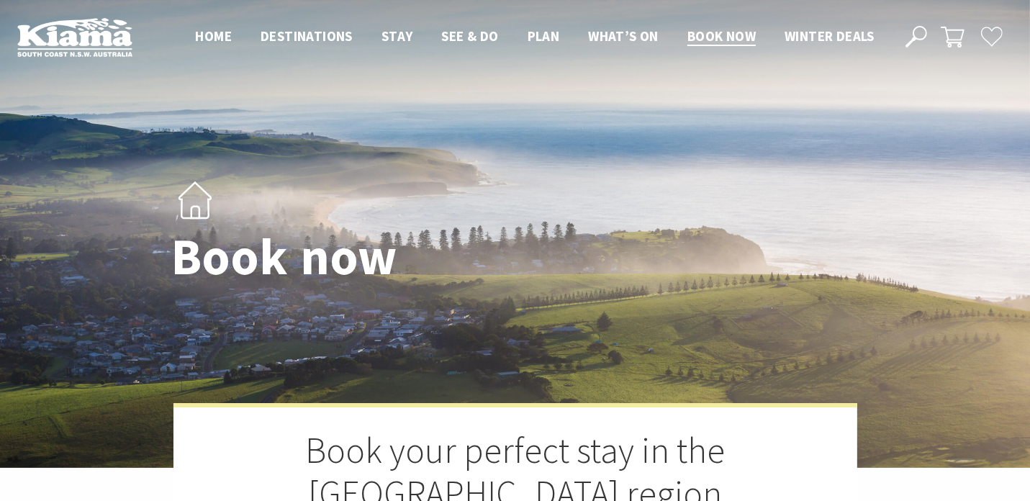
select select "3"
select select "2"
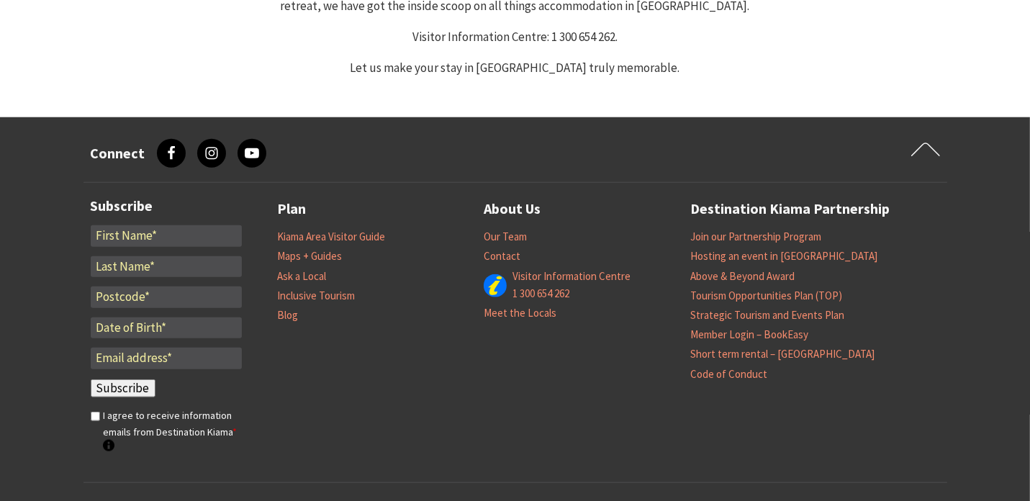
scroll to position [1440, 0]
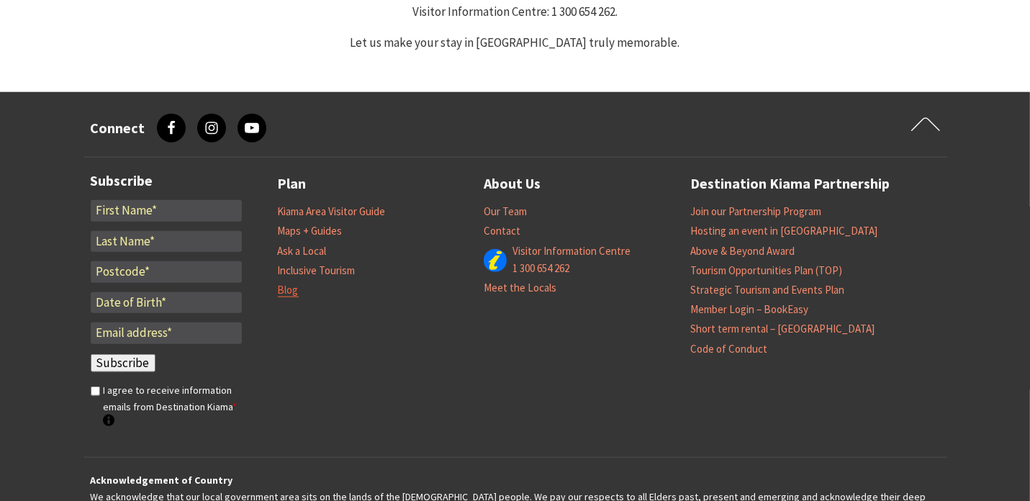
click at [286, 292] on link "Blog" at bounding box center [288, 290] width 21 height 14
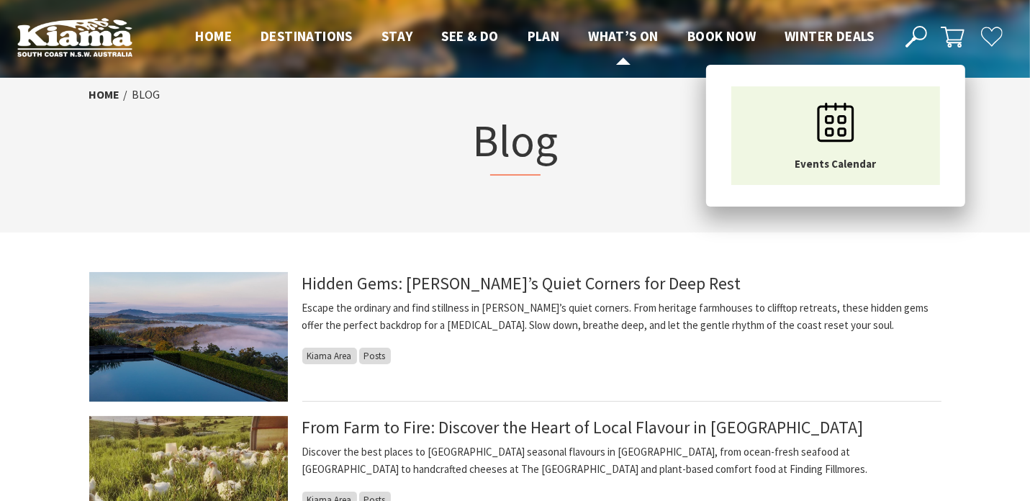
click at [623, 37] on span "What’s On" at bounding box center [623, 35] width 71 height 17
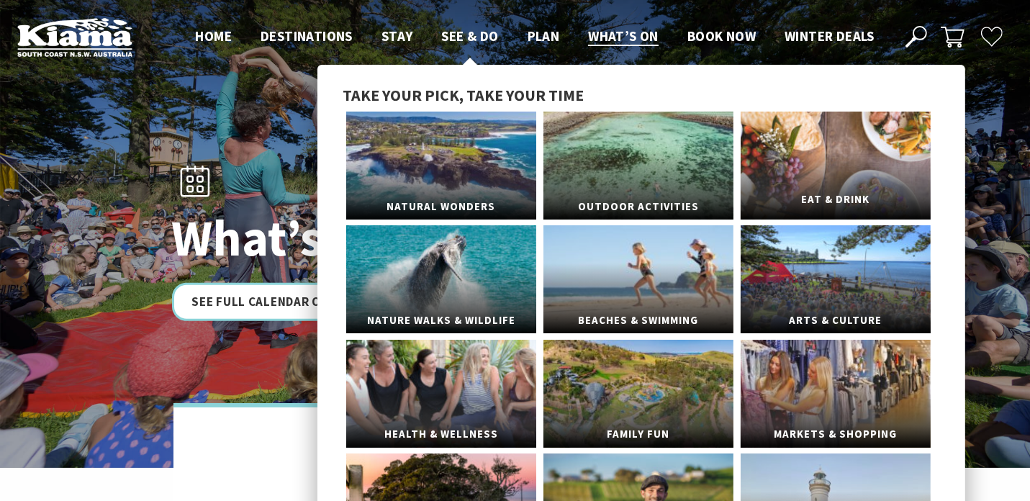
click at [862, 155] on link "Eat & Drink" at bounding box center [836, 166] width 190 height 108
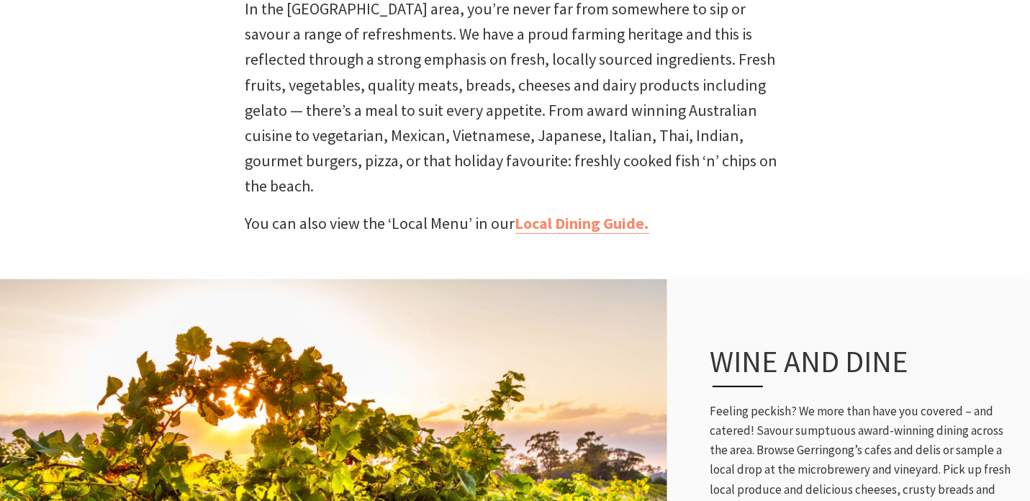
scroll to position [504, 0]
click at [582, 212] on link "Local Dining Guide." at bounding box center [582, 222] width 134 height 21
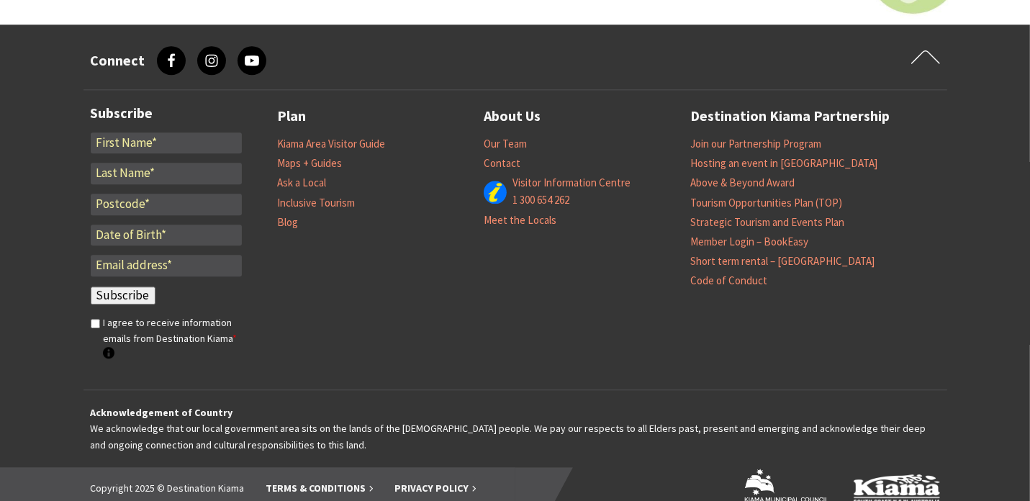
scroll to position [2881, 0]
